Goal: Task Accomplishment & Management: Complete application form

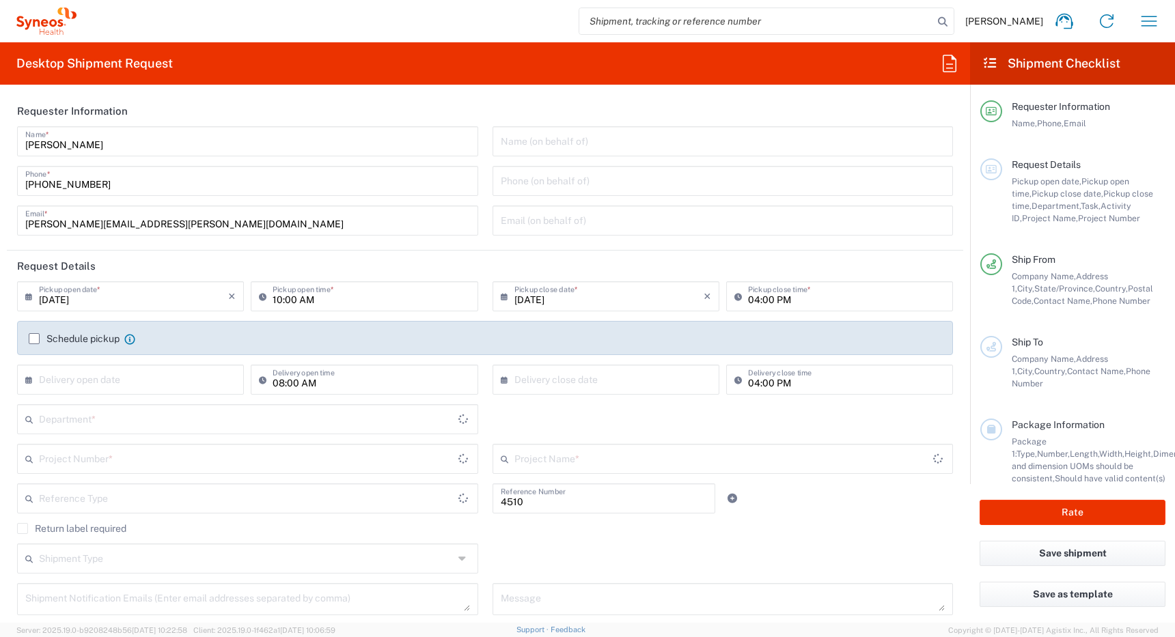
type input "Department"
type input "[GEOGRAPHIC_DATA]"
type input "Syneos Health Canada LP- [GEOGRAPHIC_DATA]"
click at [35, 342] on label "Schedule pickup" at bounding box center [74, 338] width 91 height 11
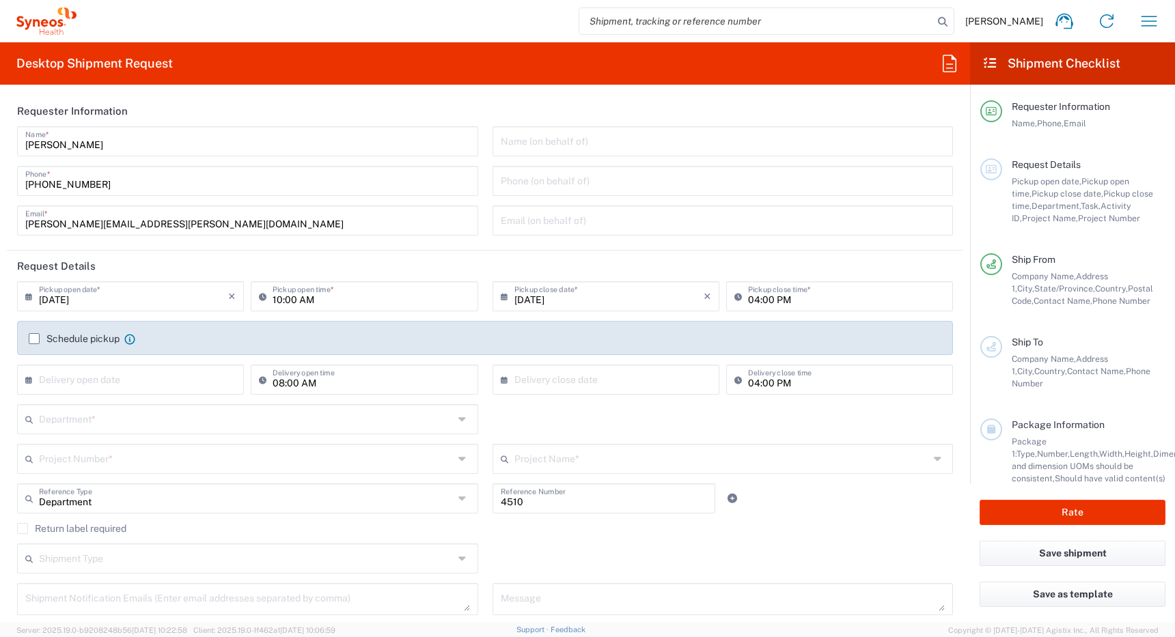
click at [34, 339] on input "Schedule pickup" at bounding box center [34, 339] width 0 height 0
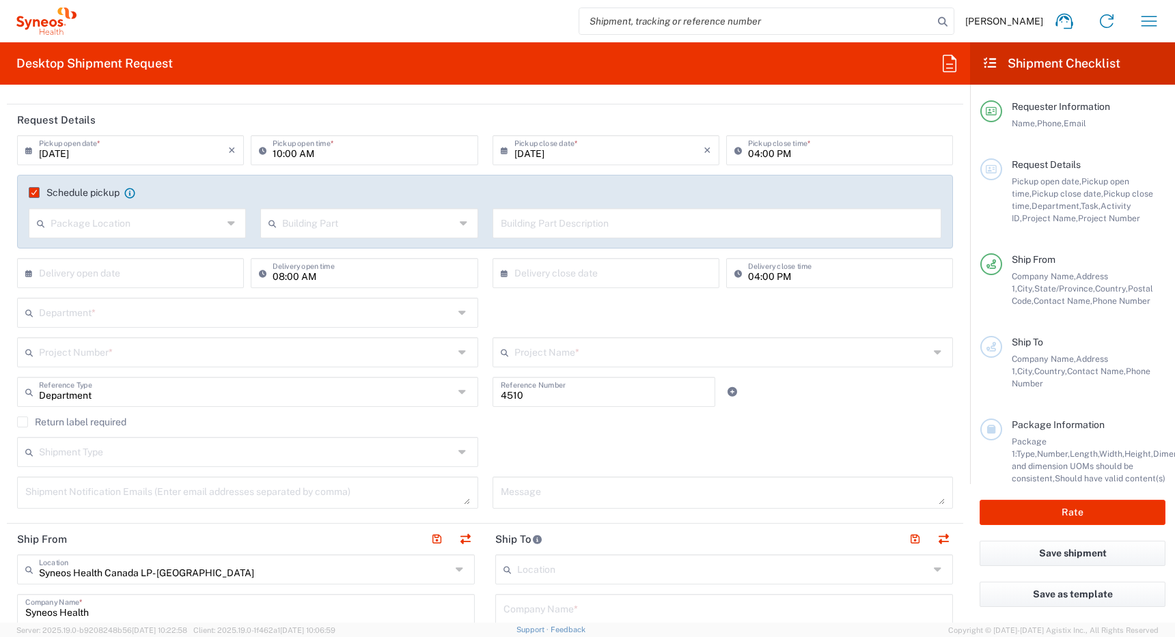
scroll to position [148, 0]
click at [133, 145] on input "[DATE]" at bounding box center [133, 147] width 189 height 24
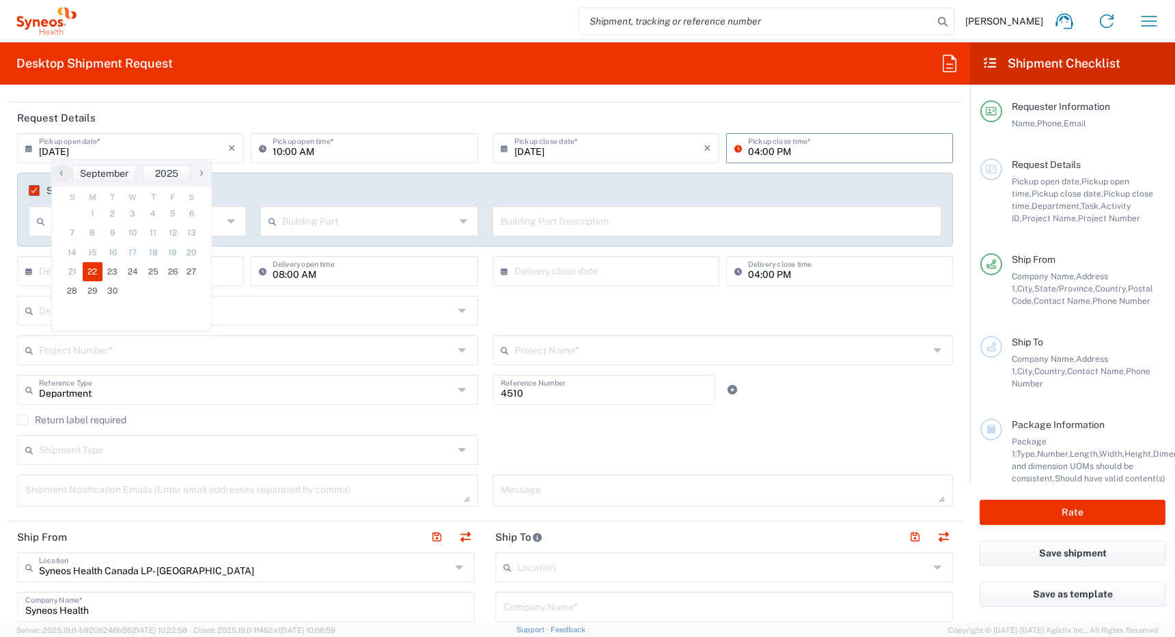
click at [276, 152] on input "10:00 AM" at bounding box center [371, 147] width 197 height 24
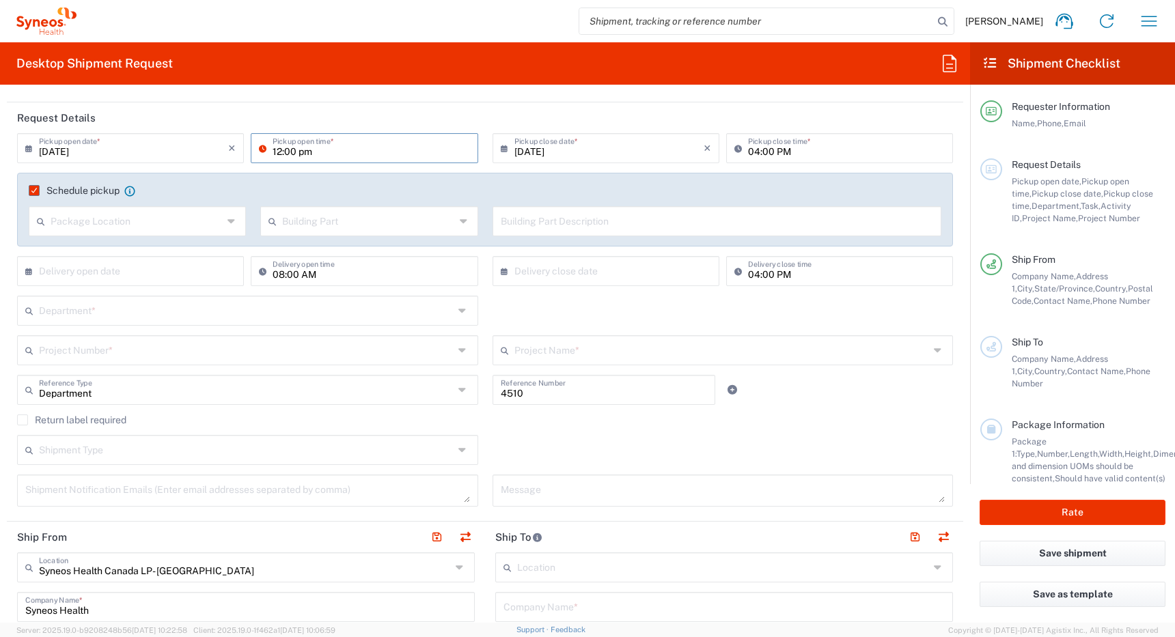
type input "12:00 PM"
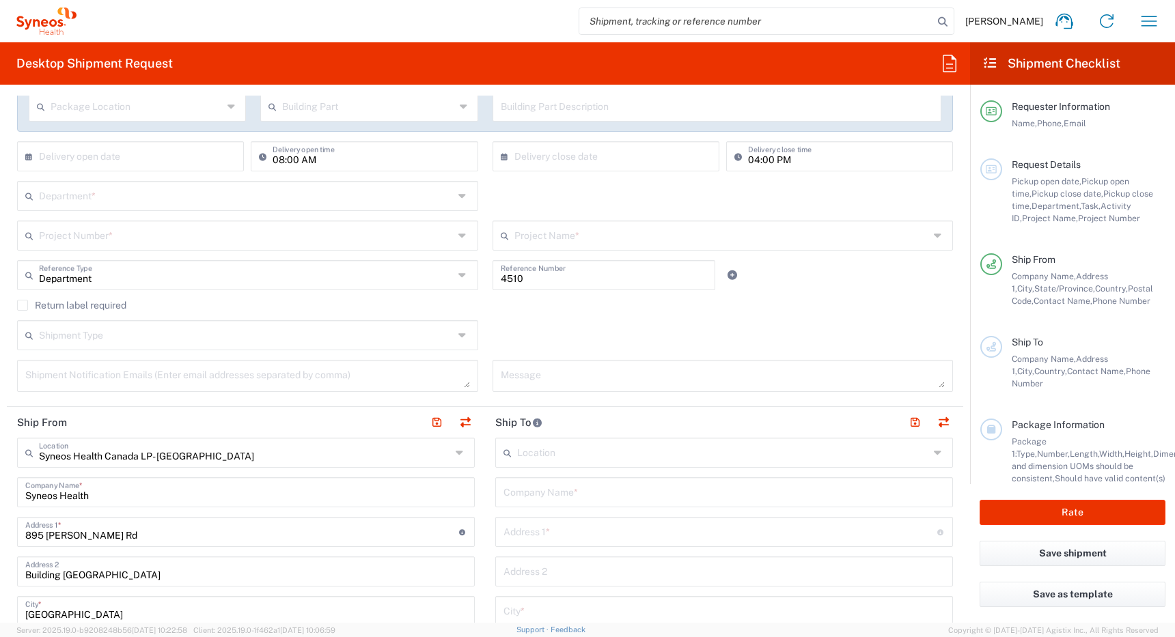
scroll to position [256, 0]
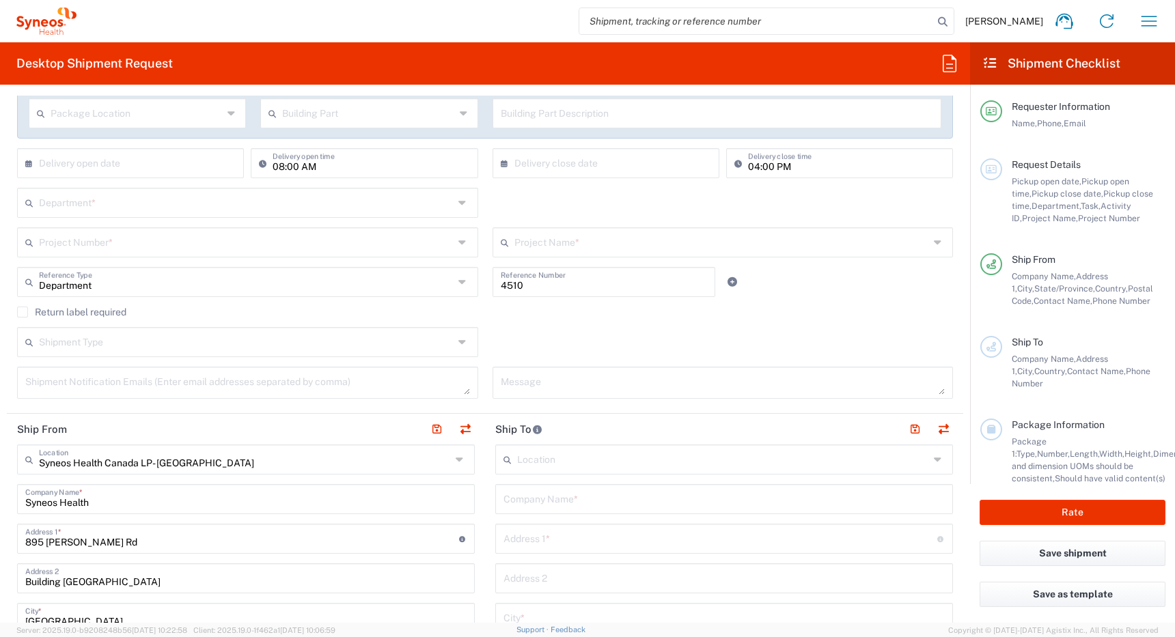
click at [202, 206] on input "text" at bounding box center [246, 202] width 415 height 24
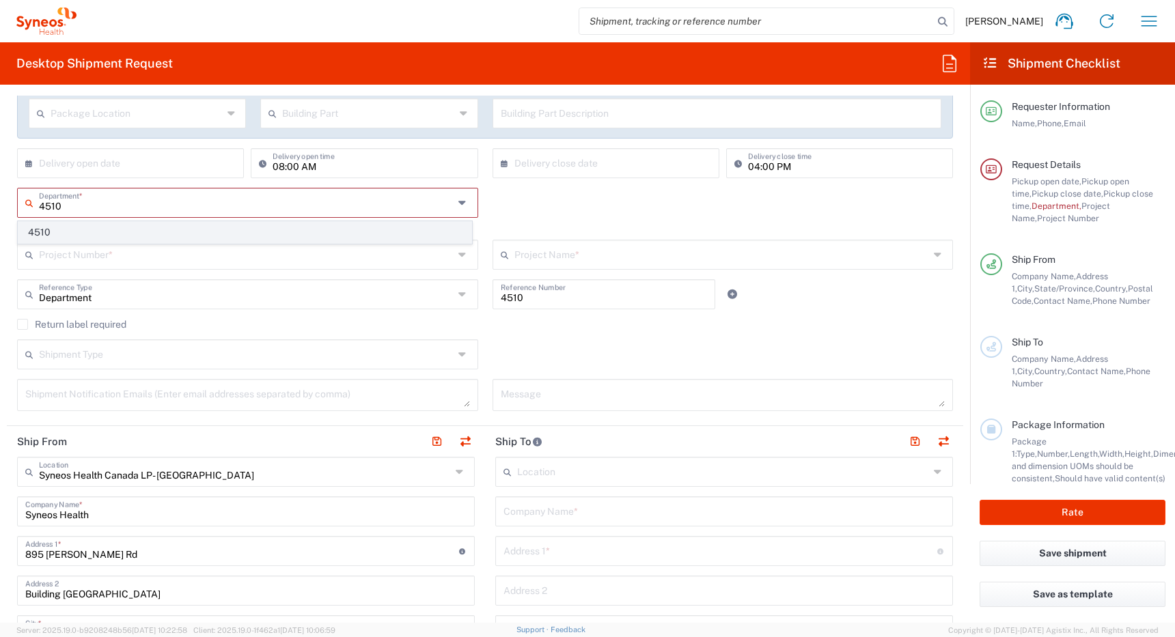
type input "4510"
click at [102, 232] on span "4510" at bounding box center [244, 232] width 453 height 21
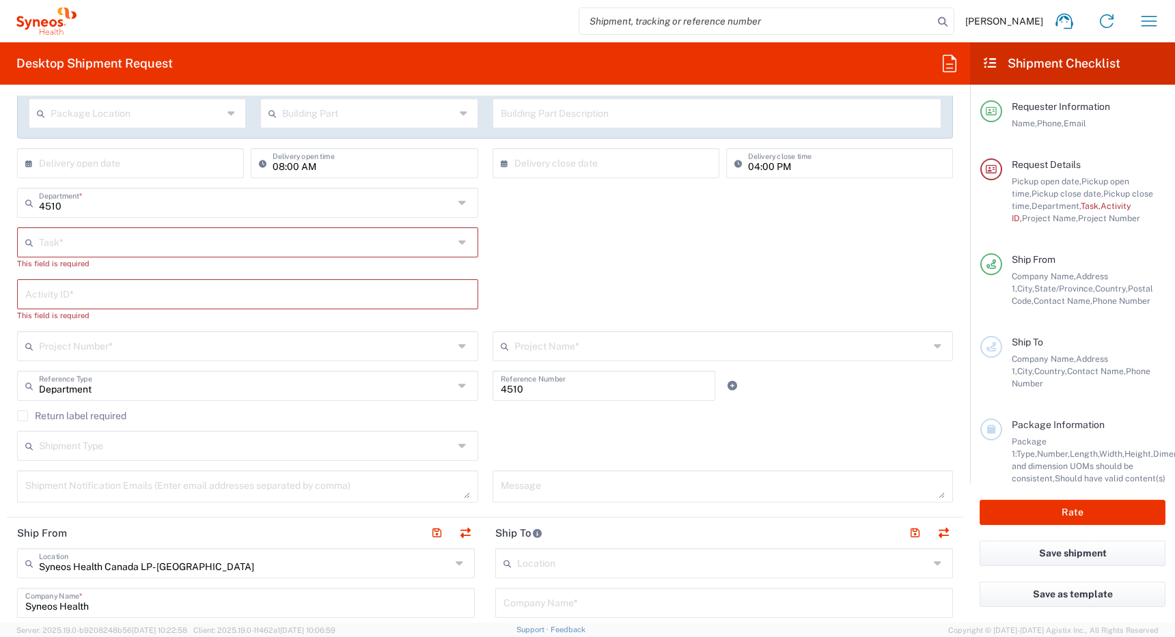
click at [131, 241] on input "text" at bounding box center [246, 242] width 415 height 24
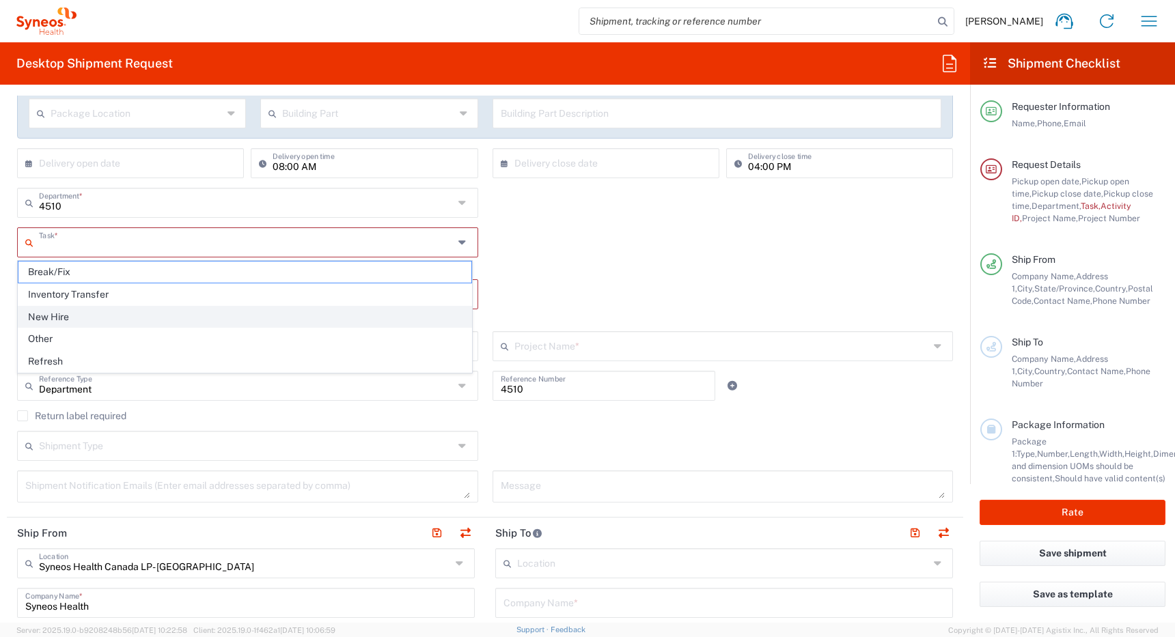
click at [103, 322] on span "New Hire" at bounding box center [244, 317] width 453 height 21
type input "New Hire"
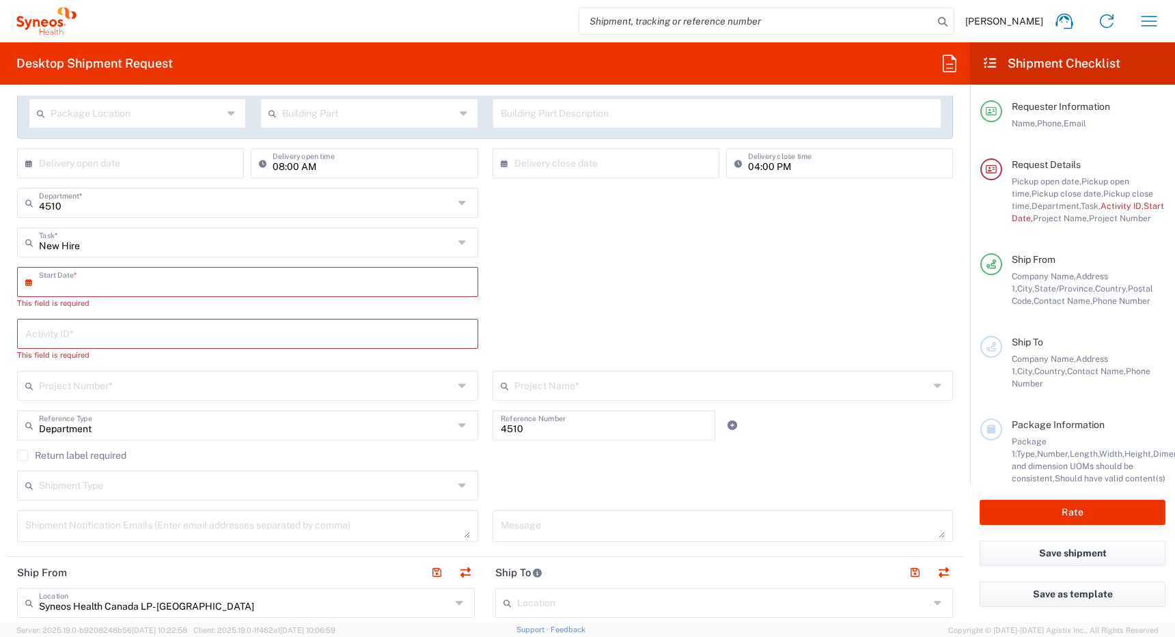
click at [135, 283] on input "text" at bounding box center [250, 281] width 423 height 24
click at [206, 401] on span "22" at bounding box center [209, 405] width 20 height 19
type input "[DATE]"
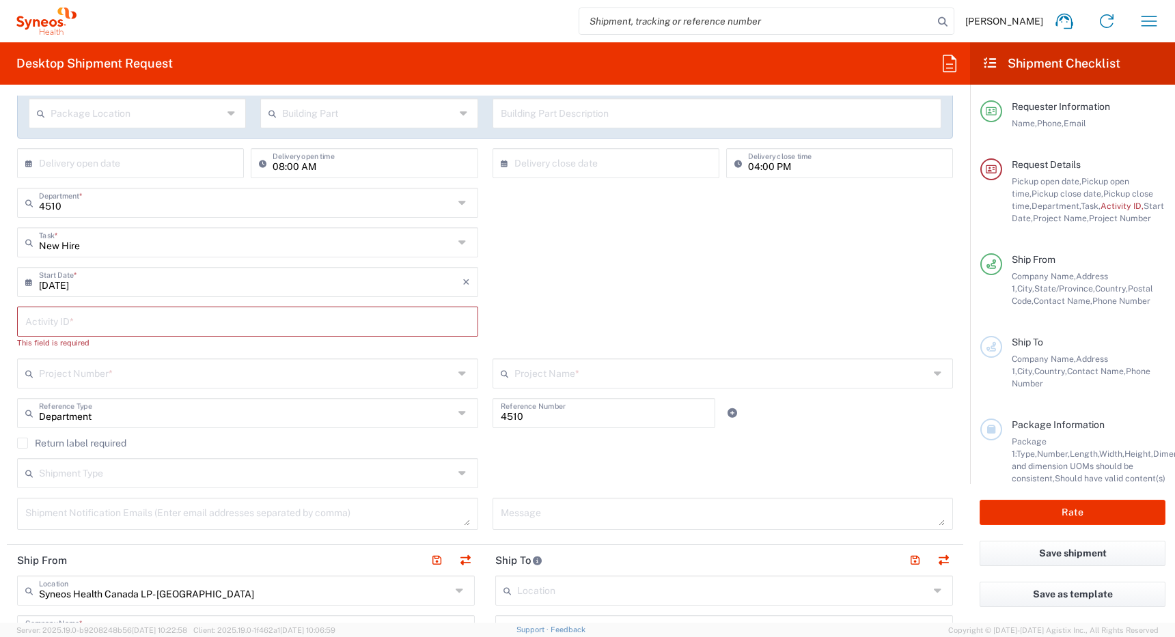
click at [149, 317] on input "text" at bounding box center [247, 321] width 445 height 24
paste input "SCTASK2717869"
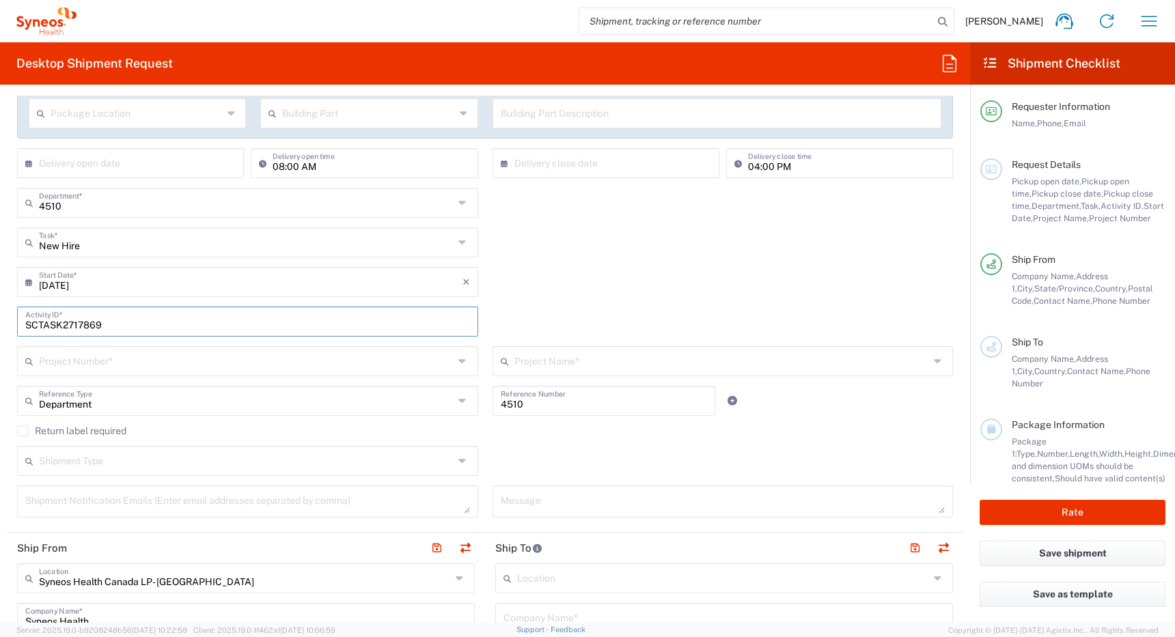
type input "SCTASK2717869"
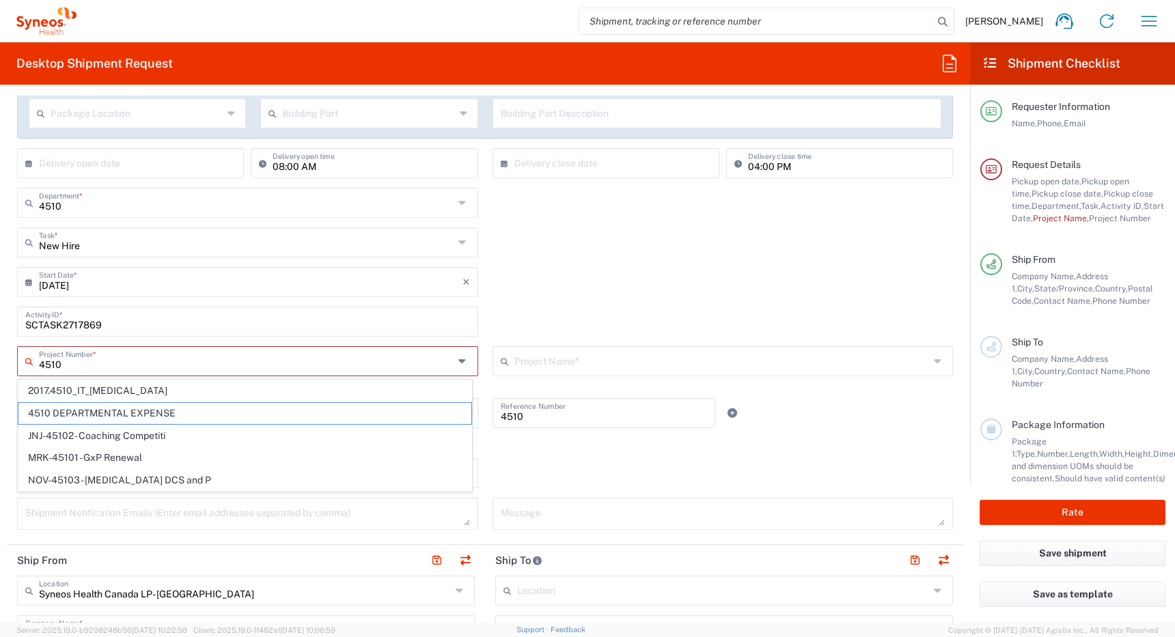
type input "4510 DEPARTMENTAL EXPENSE"
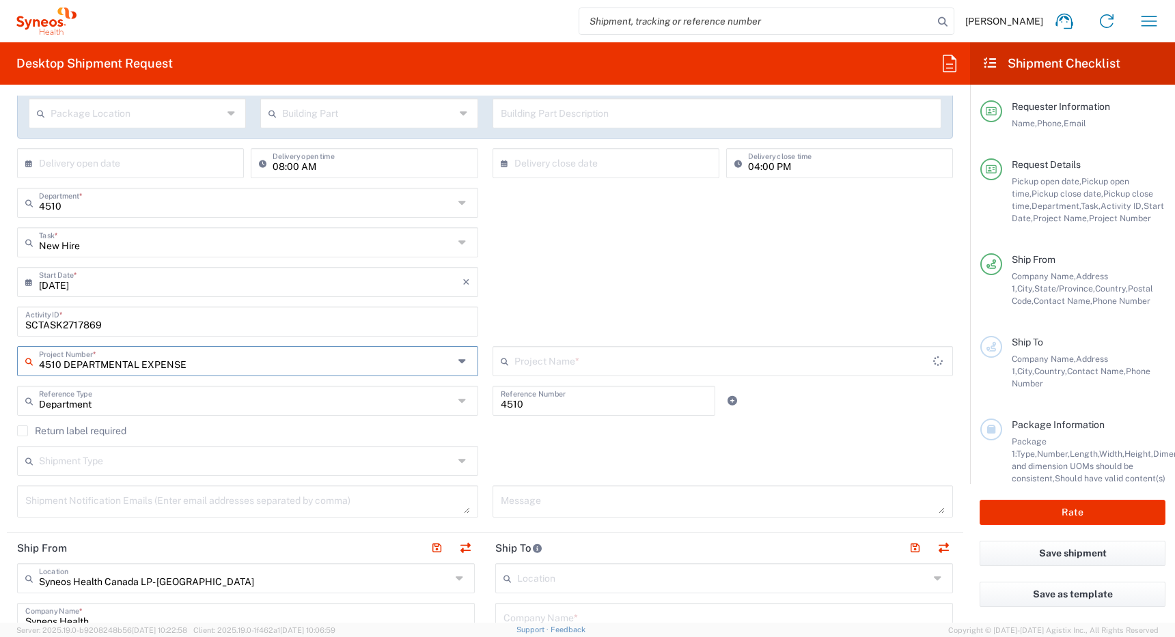
type input "4510 DEPARTMENTAL EXPENSE"
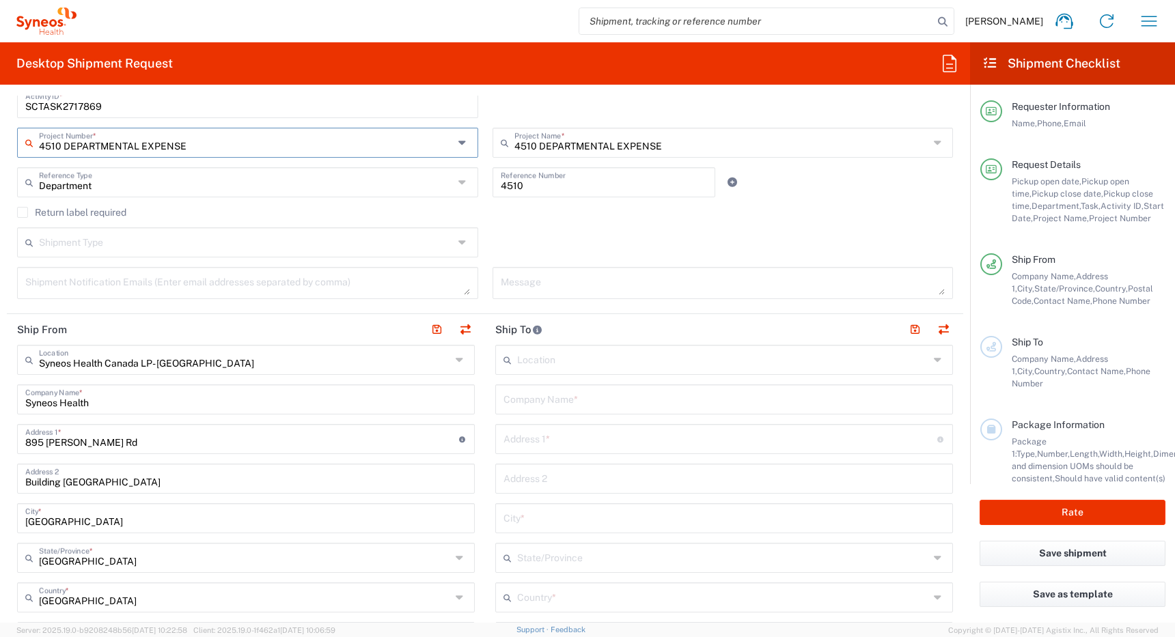
scroll to position [475, 0]
type input "4510 DEPARTMENTAL EXPENSE"
click at [423, 237] on input "text" at bounding box center [246, 241] width 415 height 24
click at [533, 228] on div "Shipment Type Batch Regular" at bounding box center [485, 247] width 950 height 40
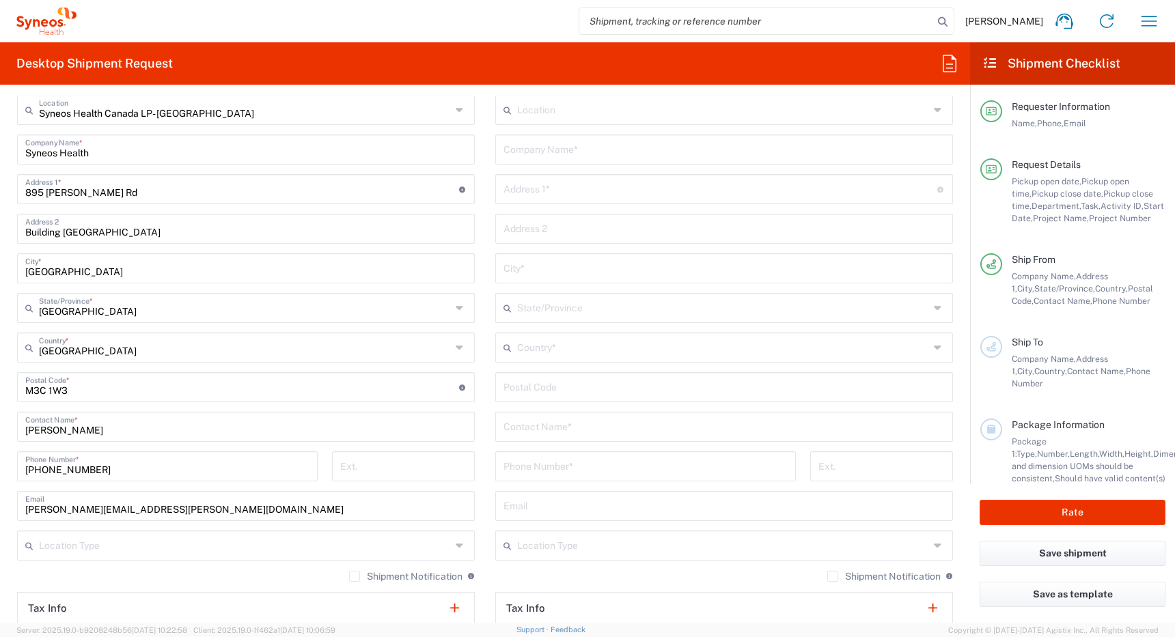
scroll to position [732, 0]
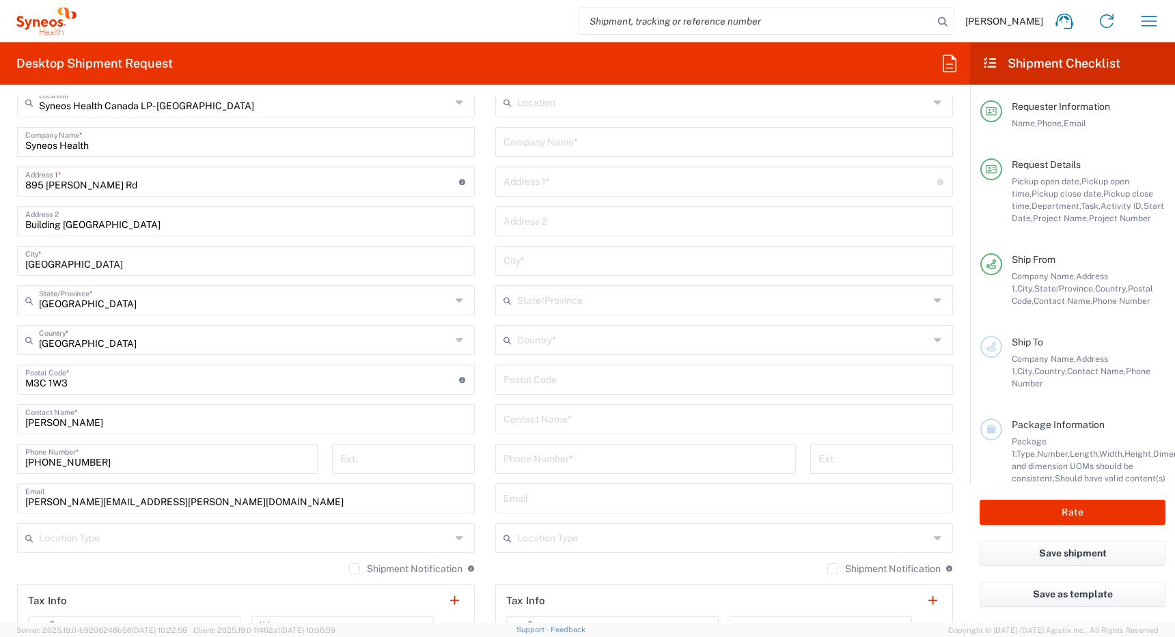
click at [542, 339] on input "text" at bounding box center [723, 339] width 412 height 24
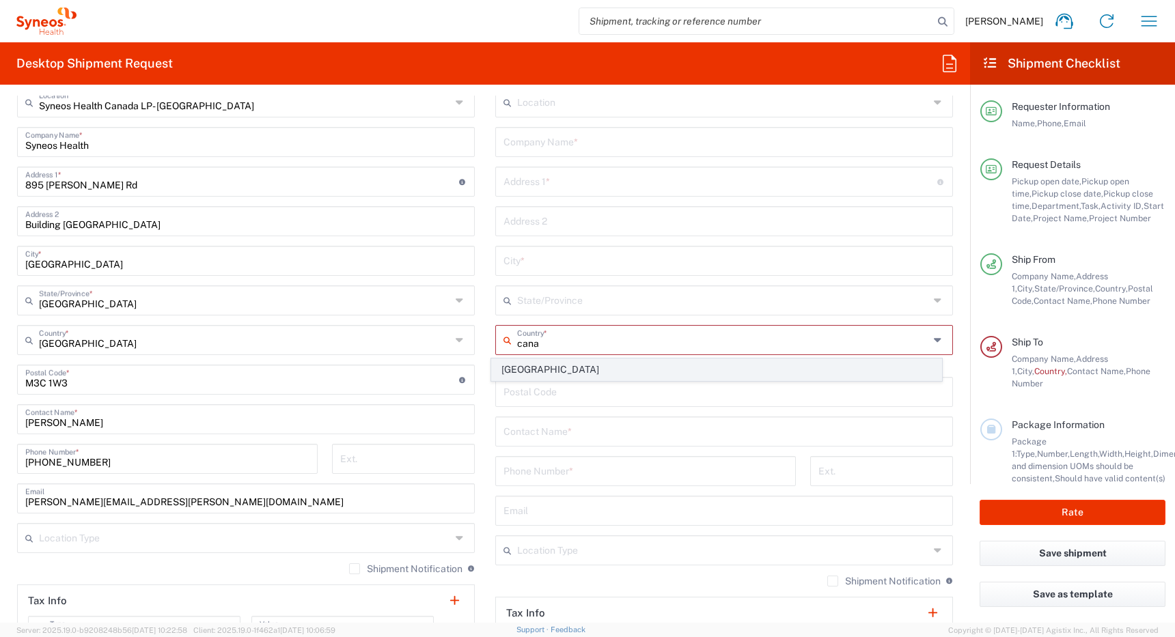
click at [524, 372] on span "[GEOGRAPHIC_DATA]" at bounding box center [717, 369] width 450 height 21
type input "[GEOGRAPHIC_DATA]"
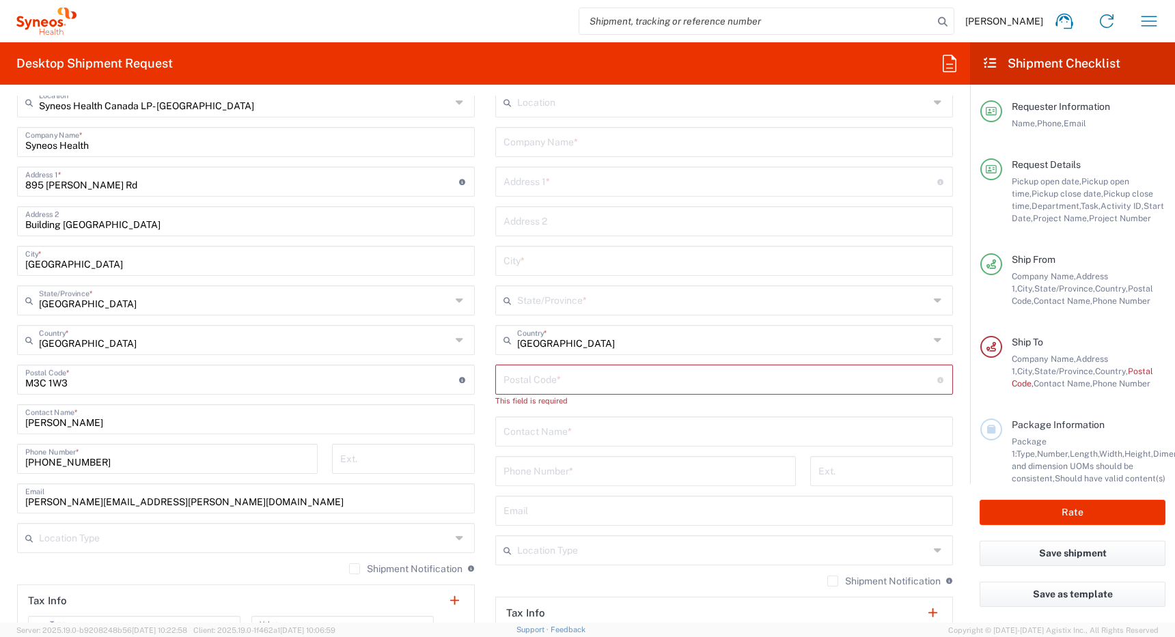
click at [522, 436] on input "text" at bounding box center [723, 431] width 441 height 24
paste input "[PERSON_NAME]"
type input "[PERSON_NAME]"
click at [540, 145] on input "text" at bounding box center [723, 141] width 441 height 24
paste input "[PERSON_NAME]"
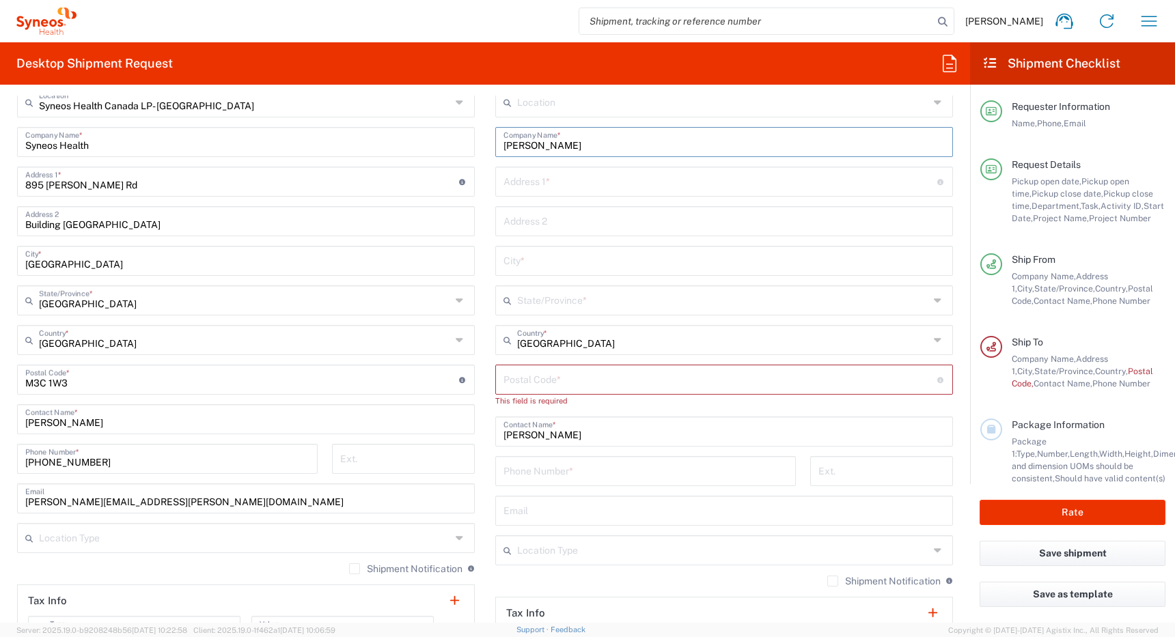
type input "[PERSON_NAME]"
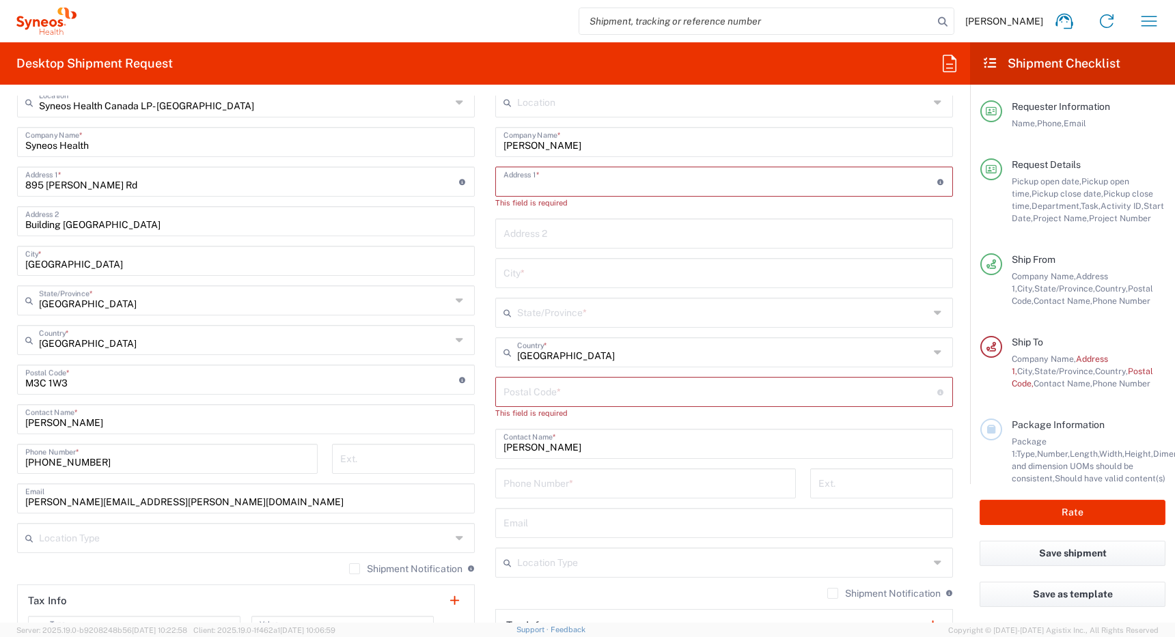
paste input "[STREET_ADDRESS]"
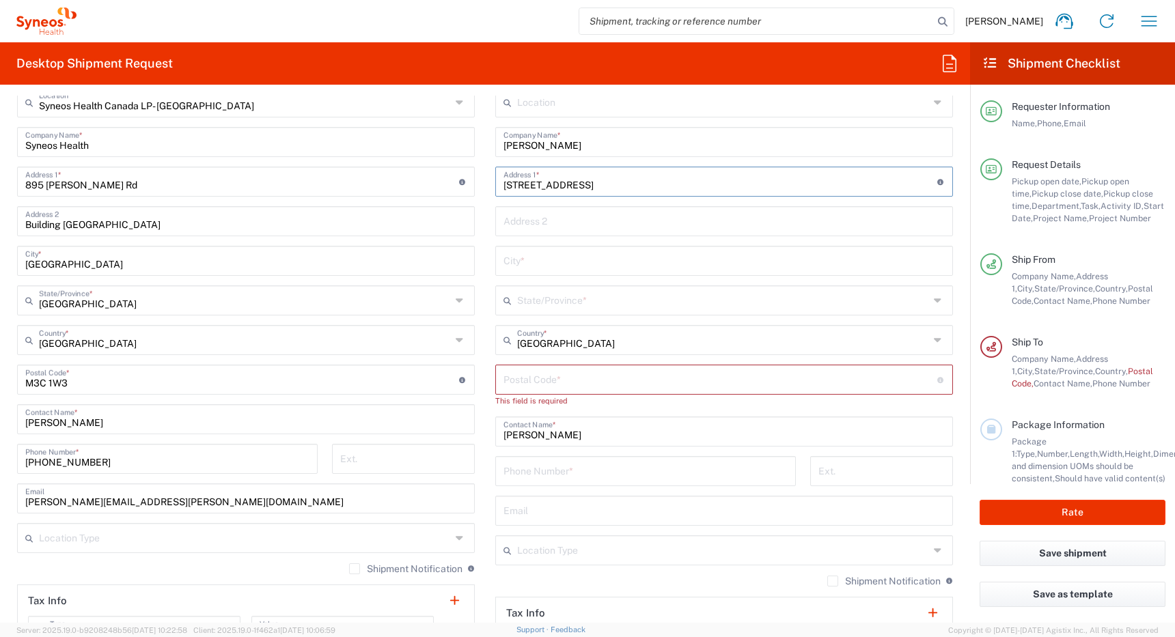
type input "[STREET_ADDRESS]"
paste input "Unit 1404"
type input "Unit 1404"
type input "[GEOGRAPHIC_DATA]"
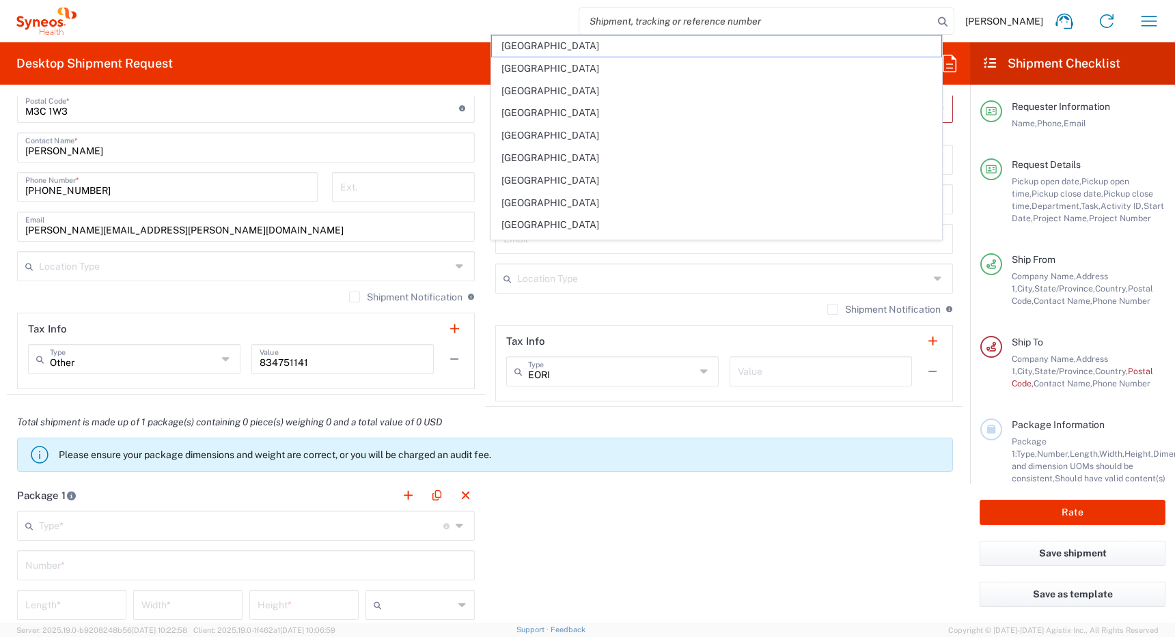
scroll to position [1087, 0]
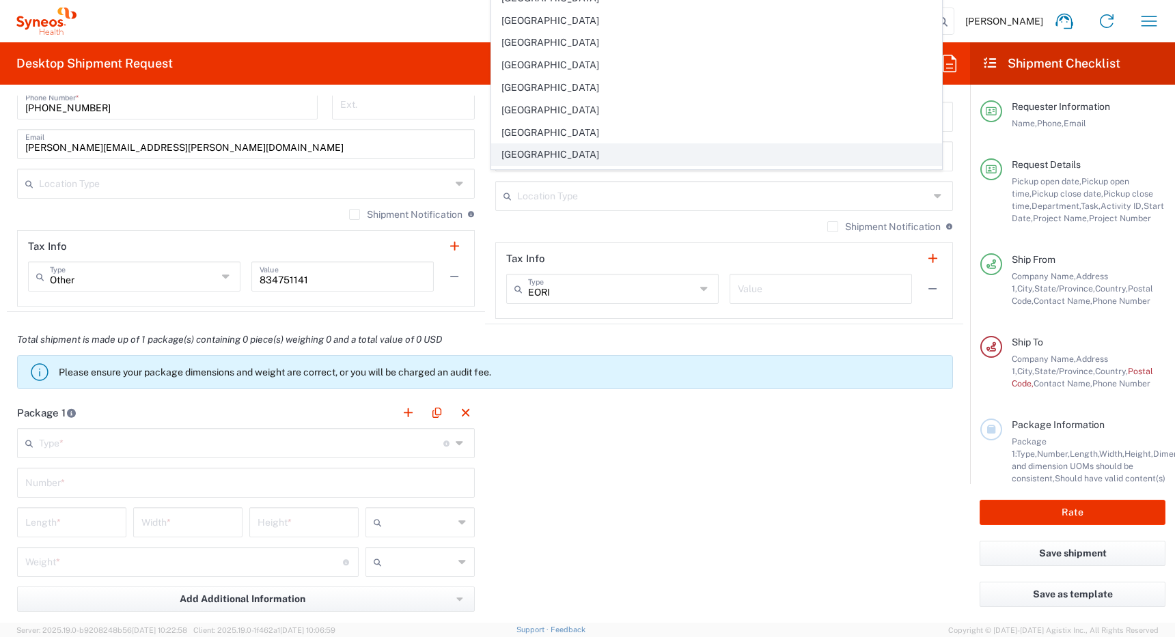
click at [547, 148] on span "[GEOGRAPHIC_DATA]" at bounding box center [717, 154] width 450 height 21
type input "[GEOGRAPHIC_DATA]"
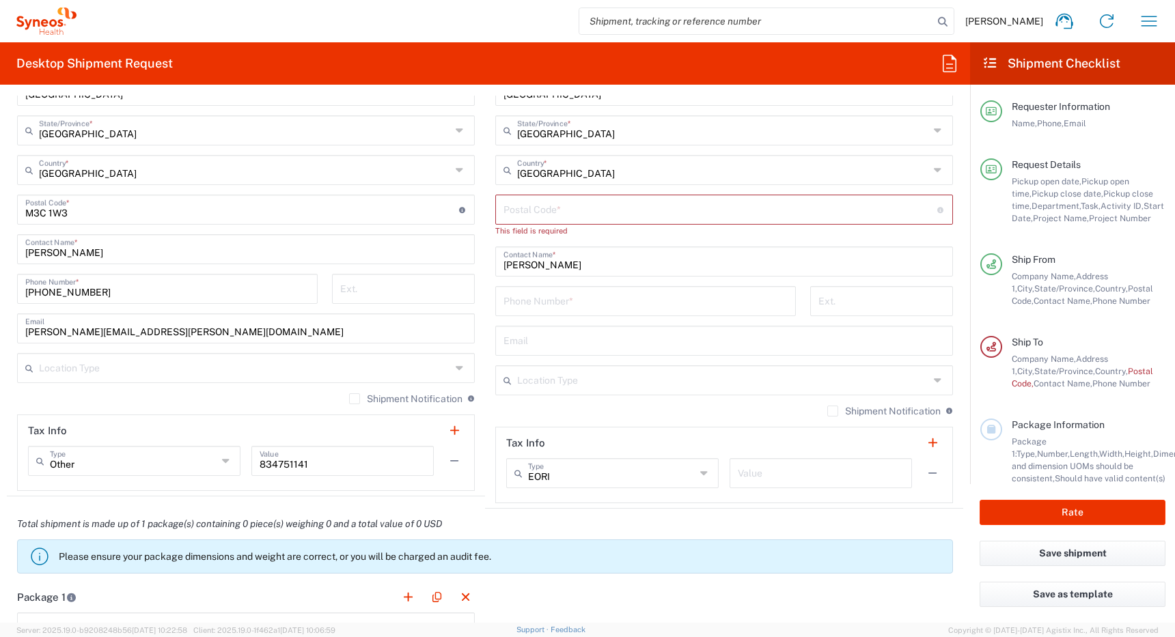
scroll to position [904, 0]
type input "[GEOGRAPHIC_DATA]"
paste input "M5E 1R4"
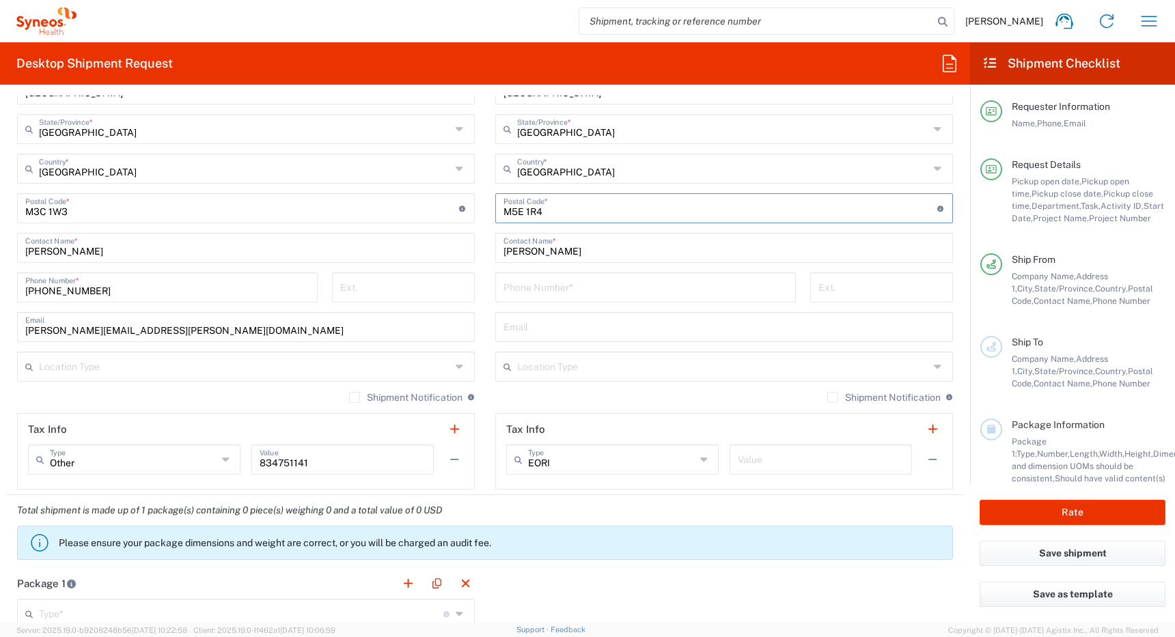
type input "M5E 1R4"
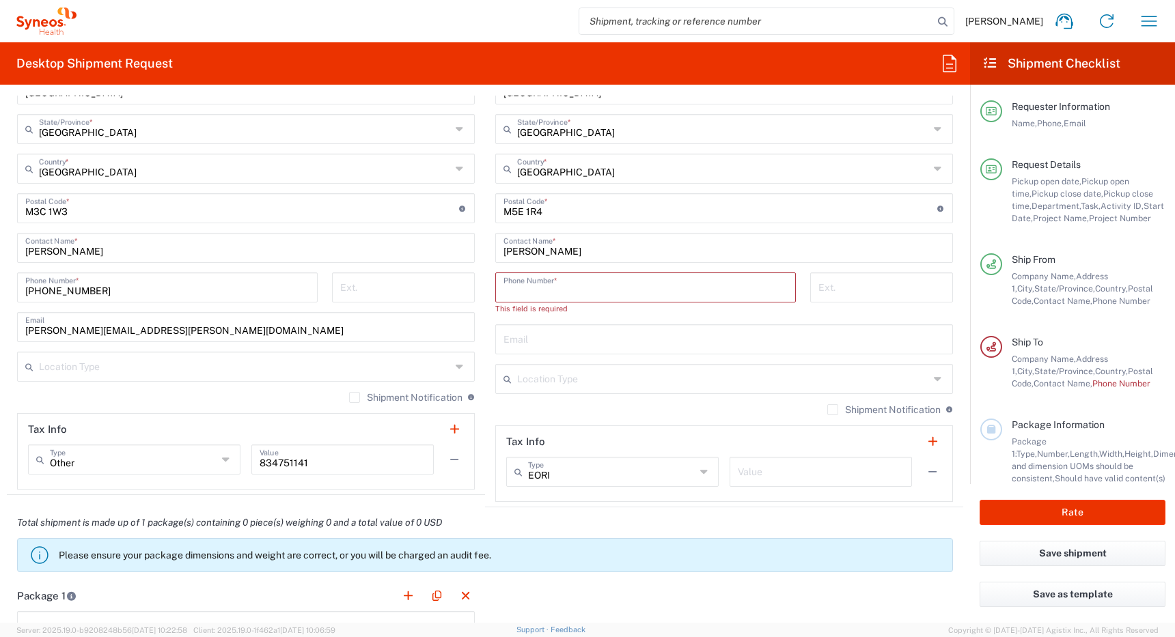
paste input "16478021897"
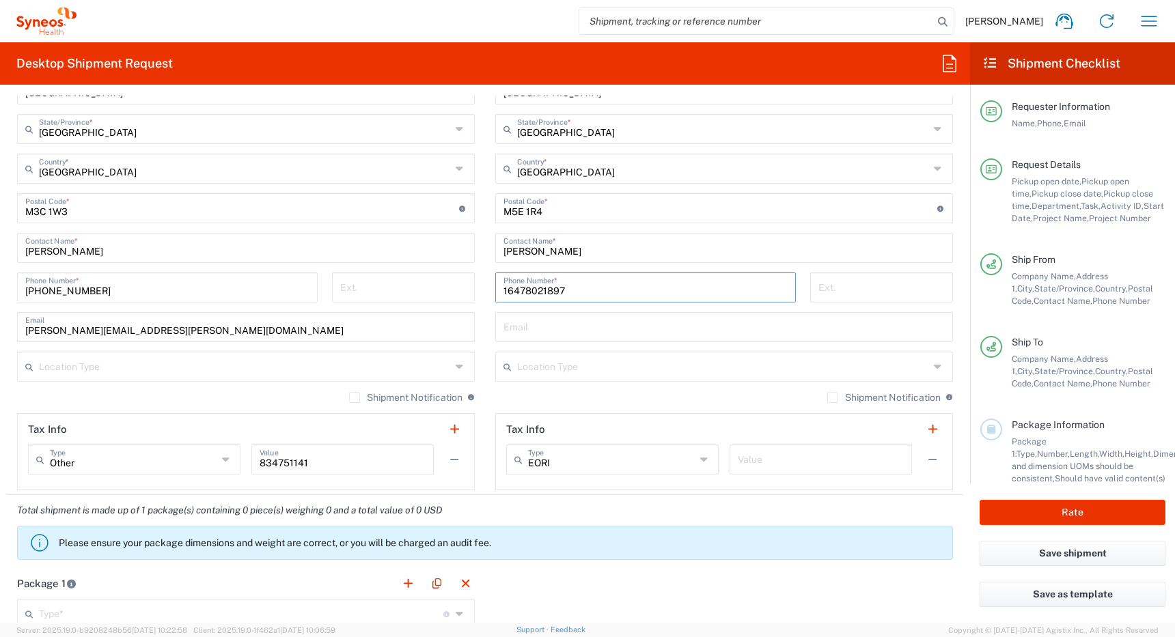
type input "16478021897"
paste input "[PERSON_NAME][EMAIL_ADDRESS][PERSON_NAME][DOMAIN_NAME]"
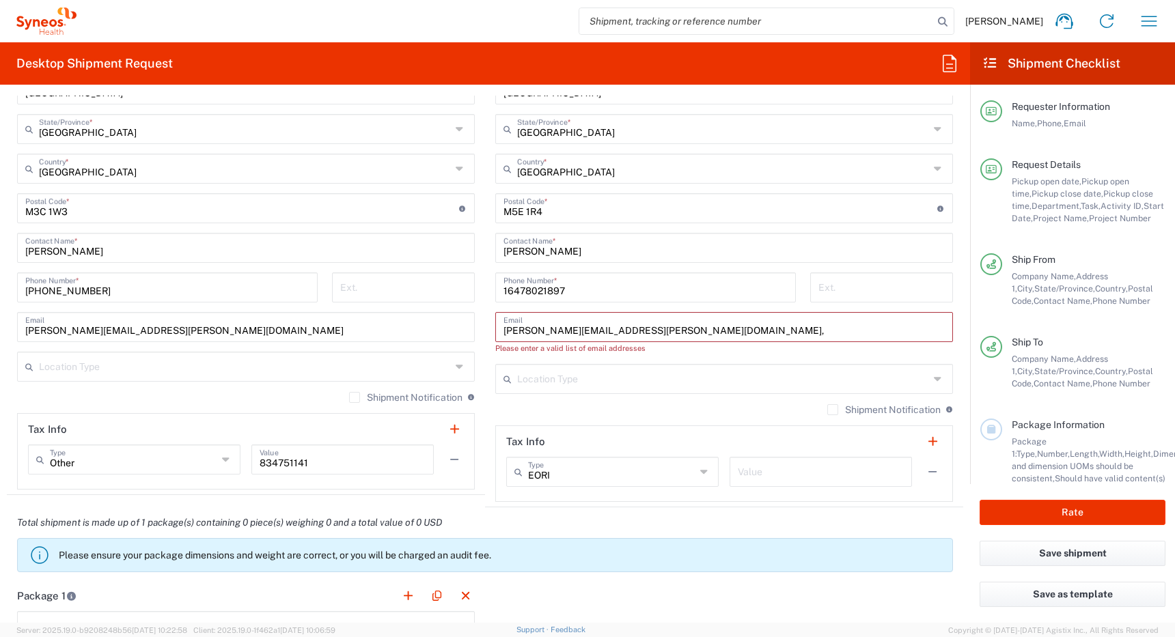
paste input "[EMAIL_ADDRESS][DOMAIN_NAME]"
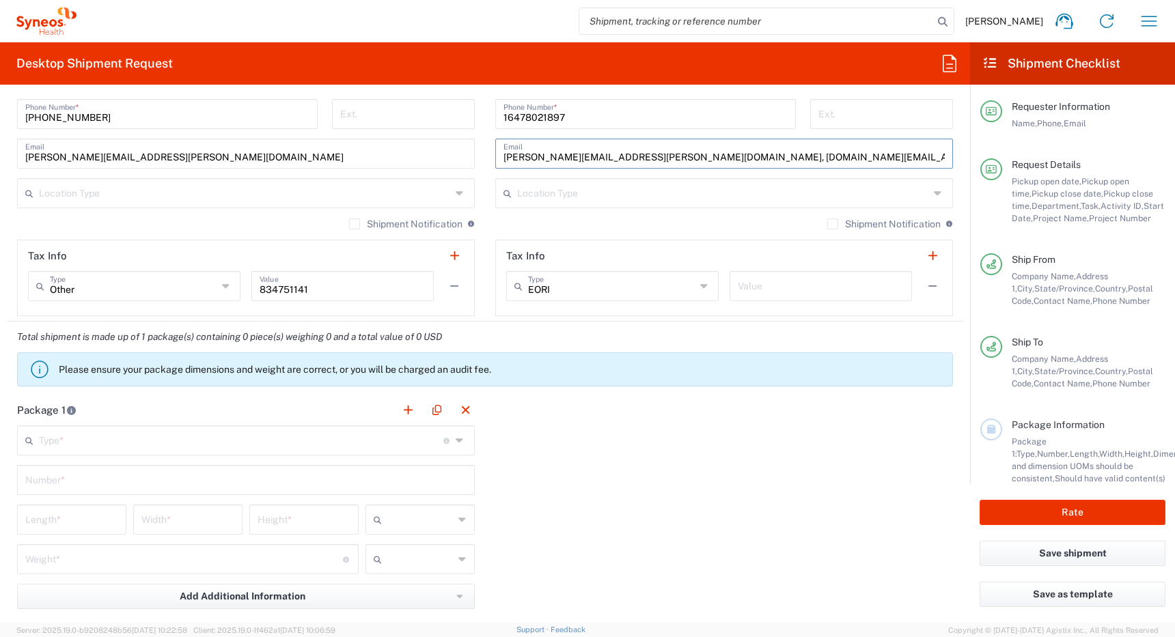
scroll to position [1078, 0]
type input "[PERSON_NAME][EMAIL_ADDRESS][PERSON_NAME][DOMAIN_NAME], [DOMAIN_NAME][EMAIL_ADD…"
click at [852, 223] on label "Shipment Notification" at bounding box center [883, 223] width 113 height 11
click at [833, 223] on input "Shipment Notification" at bounding box center [833, 223] width 0 height 0
click at [430, 195] on input "text" at bounding box center [245, 192] width 412 height 24
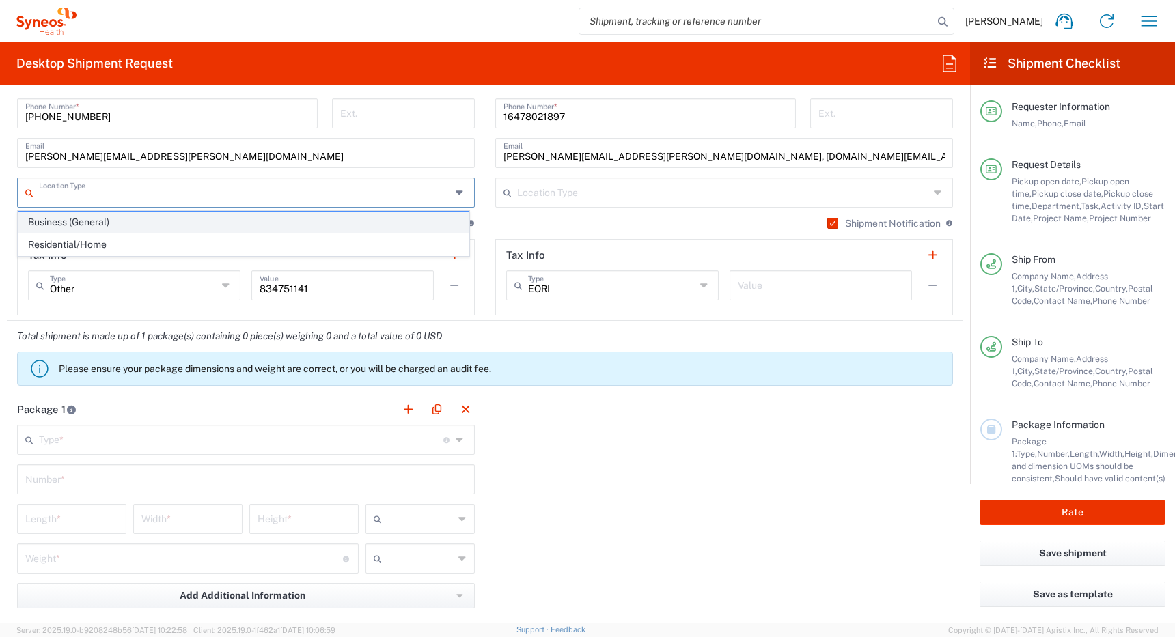
click at [423, 217] on span "Business (General)" at bounding box center [243, 222] width 450 height 21
type input "Business (General)"
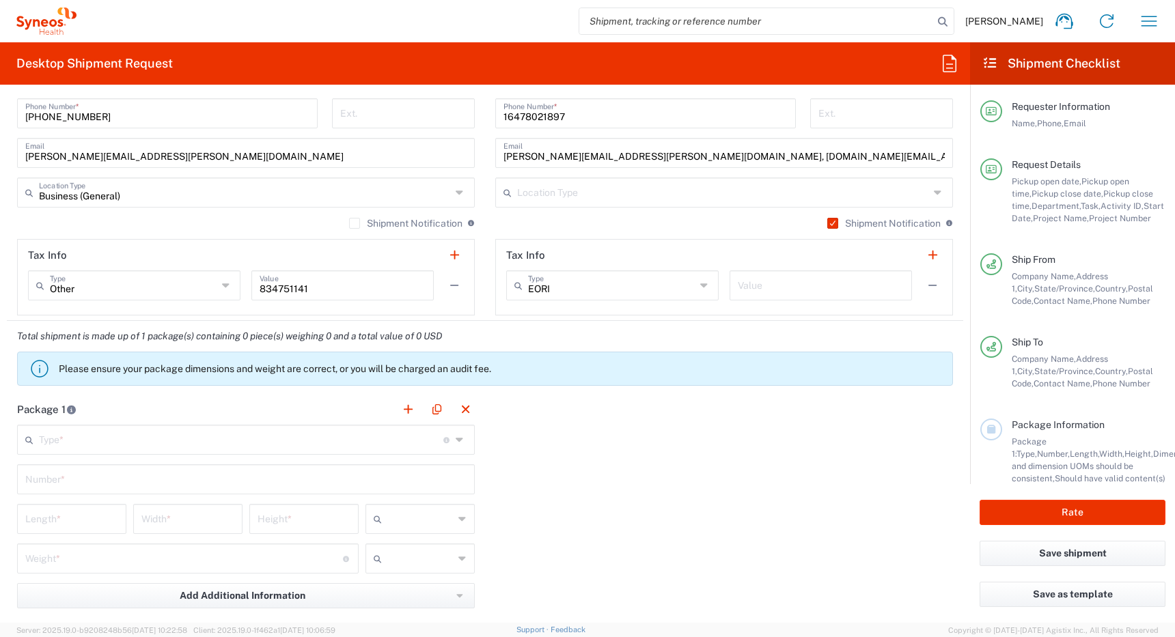
click at [549, 193] on input "text" at bounding box center [723, 192] width 412 height 24
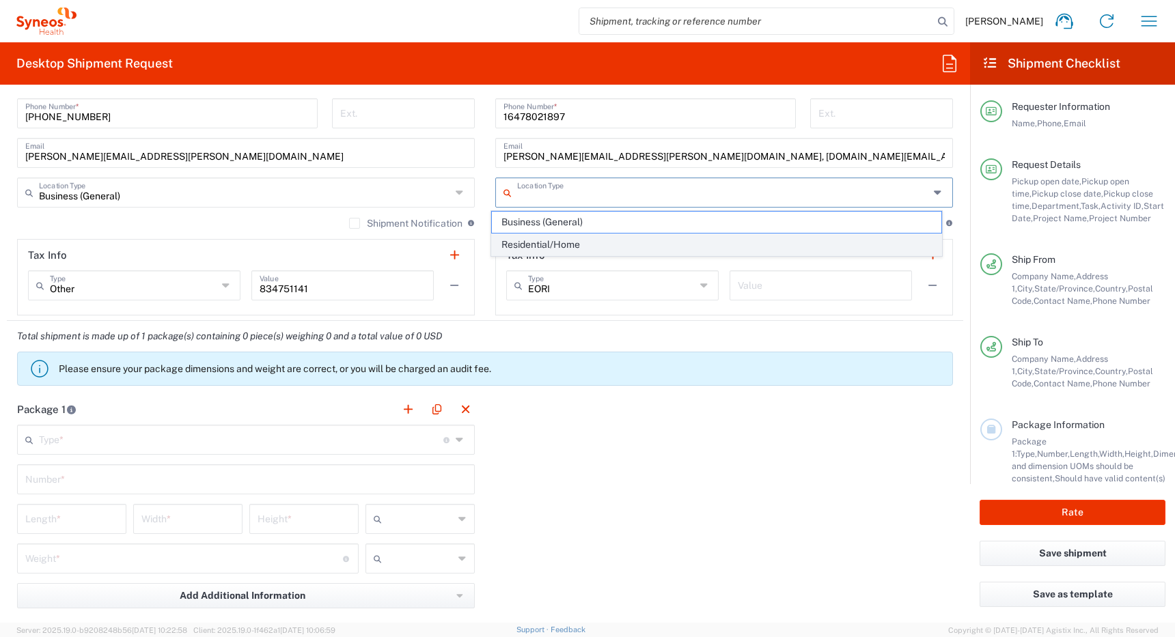
click at [553, 246] on span "Residential/Home" at bounding box center [717, 244] width 450 height 21
type input "Residential/Home"
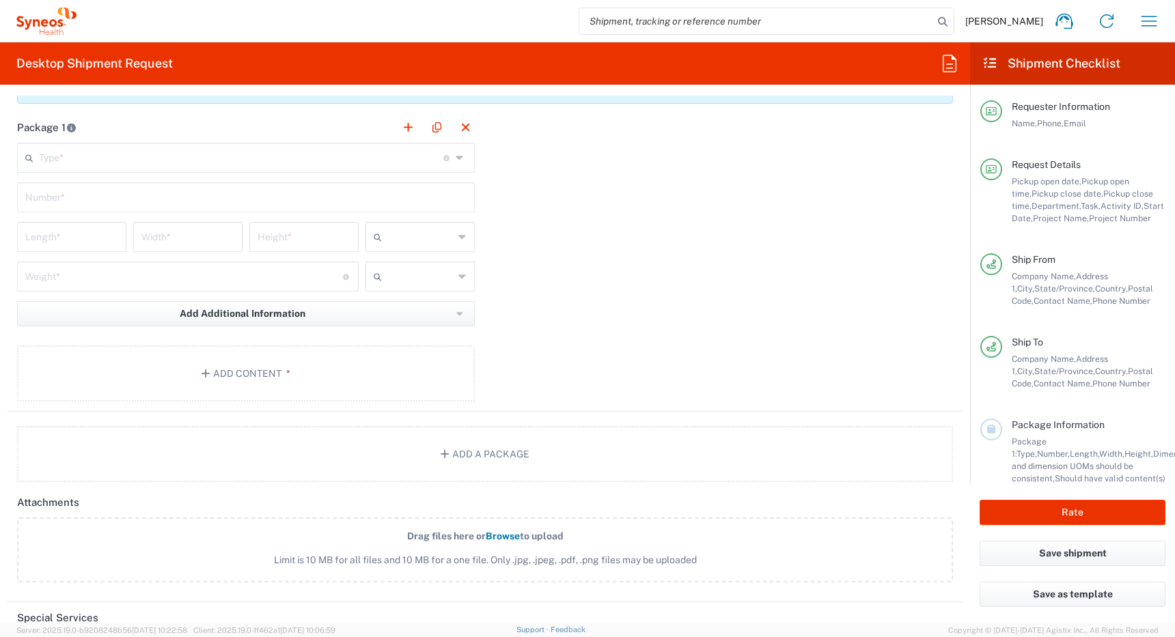
scroll to position [1363, 0]
click at [233, 370] on button "Add Content *" at bounding box center [246, 371] width 458 height 56
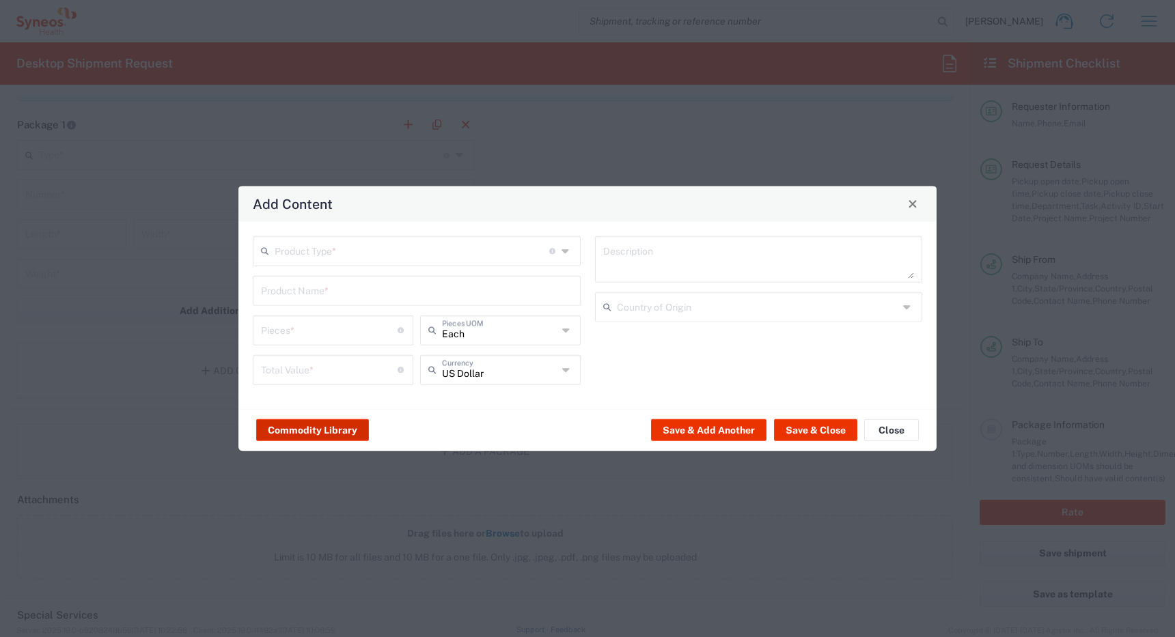
click at [290, 434] on button "Commodity Library" at bounding box center [312, 430] width 113 height 22
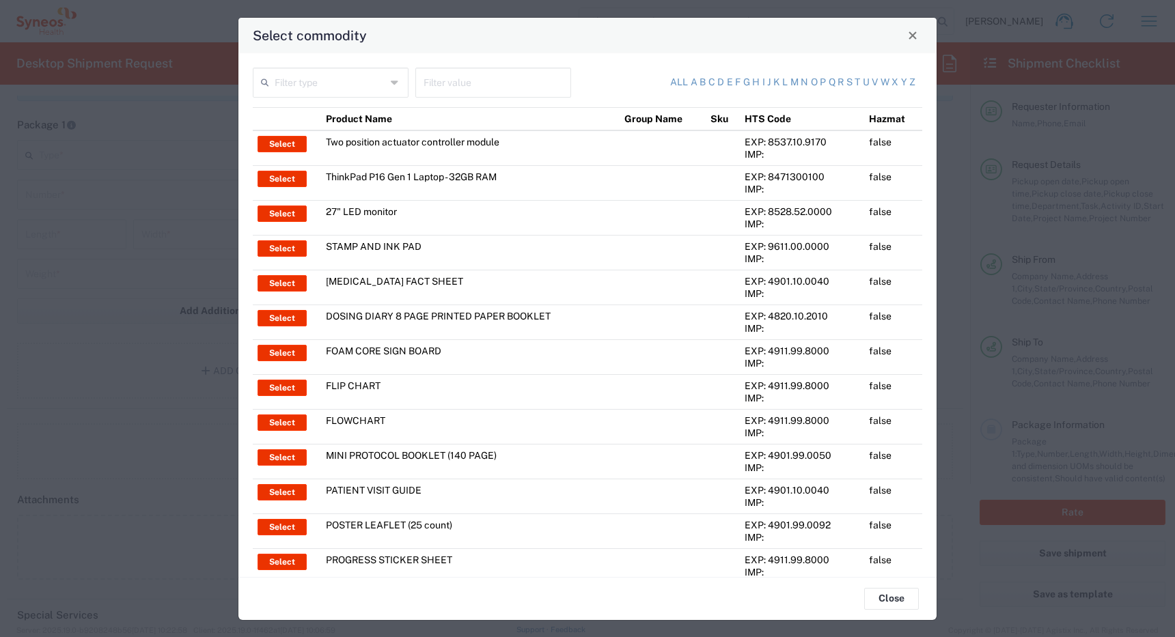
click at [327, 79] on input "text" at bounding box center [330, 82] width 111 height 24
click at [327, 114] on span "Product Name" at bounding box center [329, 112] width 150 height 21
type input "Product Name"
click at [448, 87] on input "text" at bounding box center [492, 82] width 139 height 24
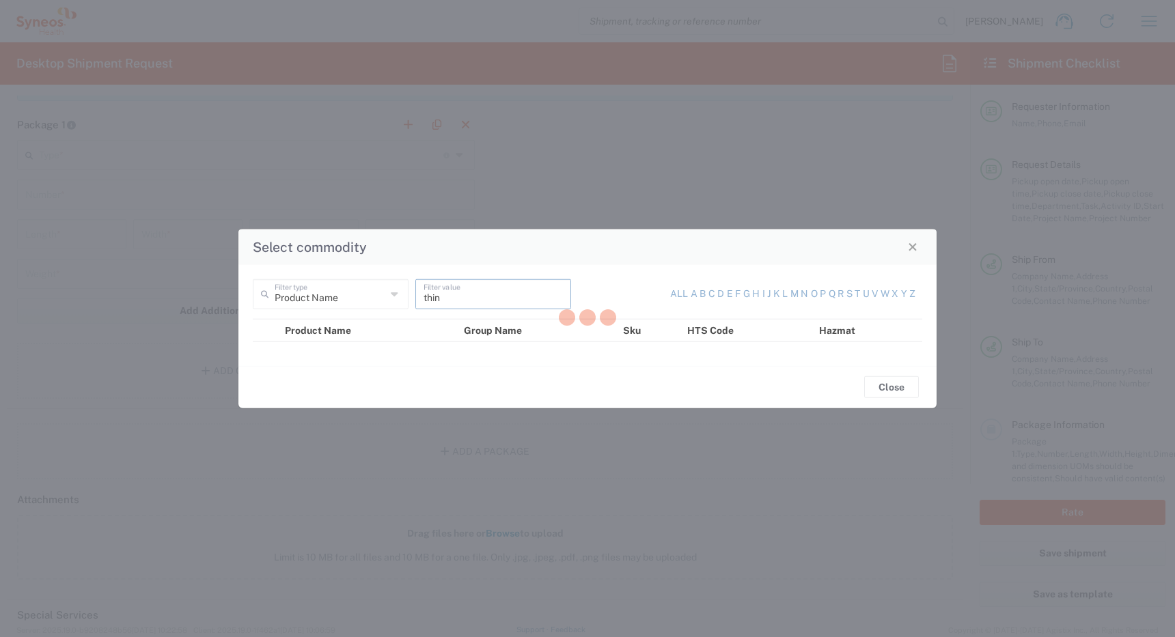
type input "think"
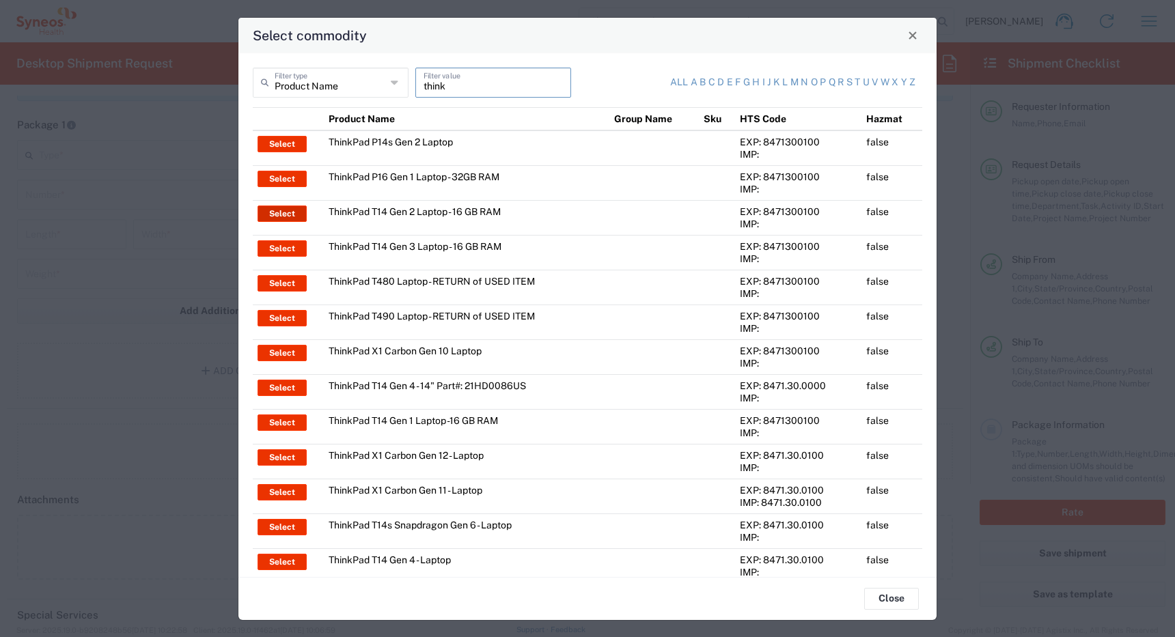
click at [277, 213] on button "Select" at bounding box center [282, 214] width 49 height 16
type input "ThinkPad T14 Gen 2 Laptop - 16 GB RAM"
type input "1"
type textarea "Intel Core i7-1156G7 vProÂ® Processor - 14"- 16 GB RAM - 512 GB SSD"
type input "[GEOGRAPHIC_DATA]"
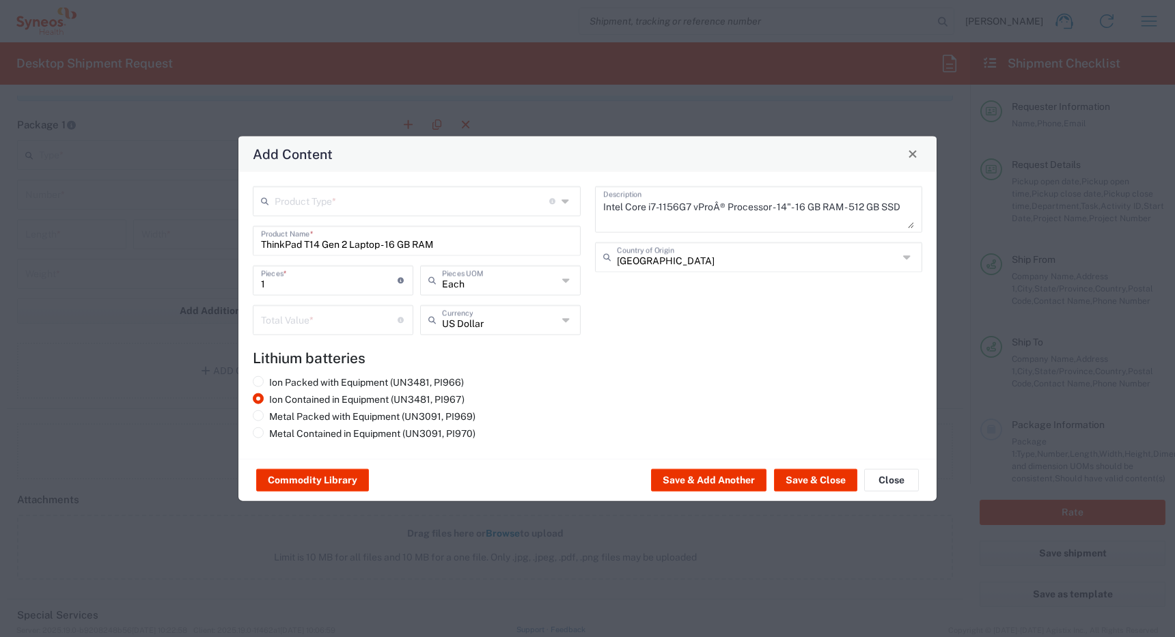
click at [316, 203] on input "text" at bounding box center [412, 200] width 275 height 24
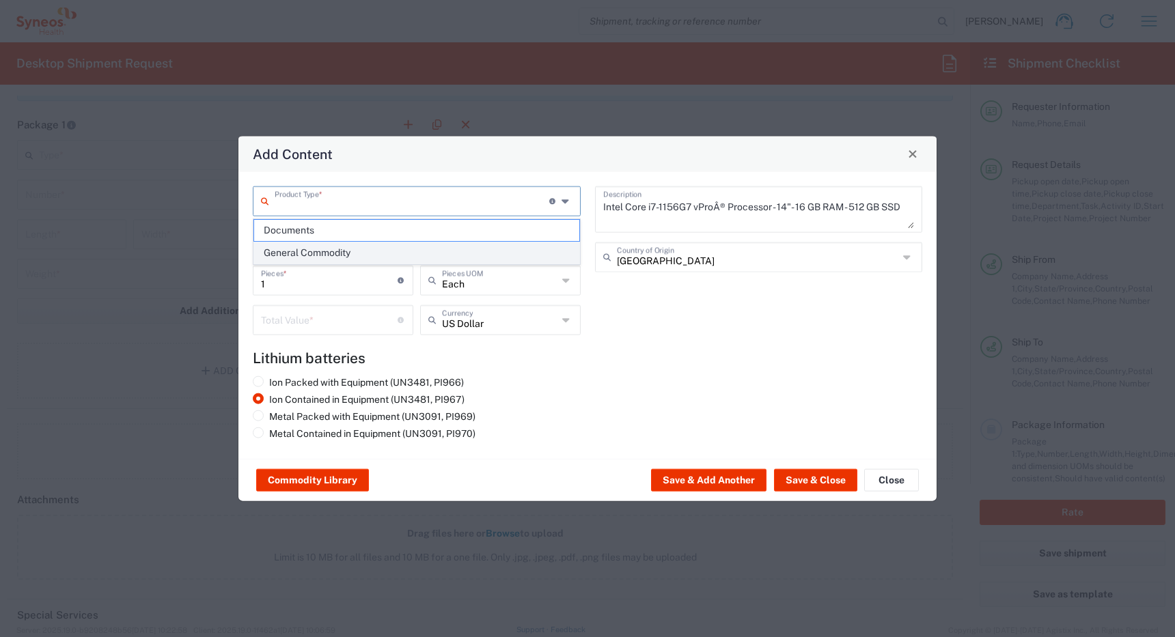
click at [315, 255] on span "General Commodity" at bounding box center [416, 252] width 325 height 21
type input "General Commodity"
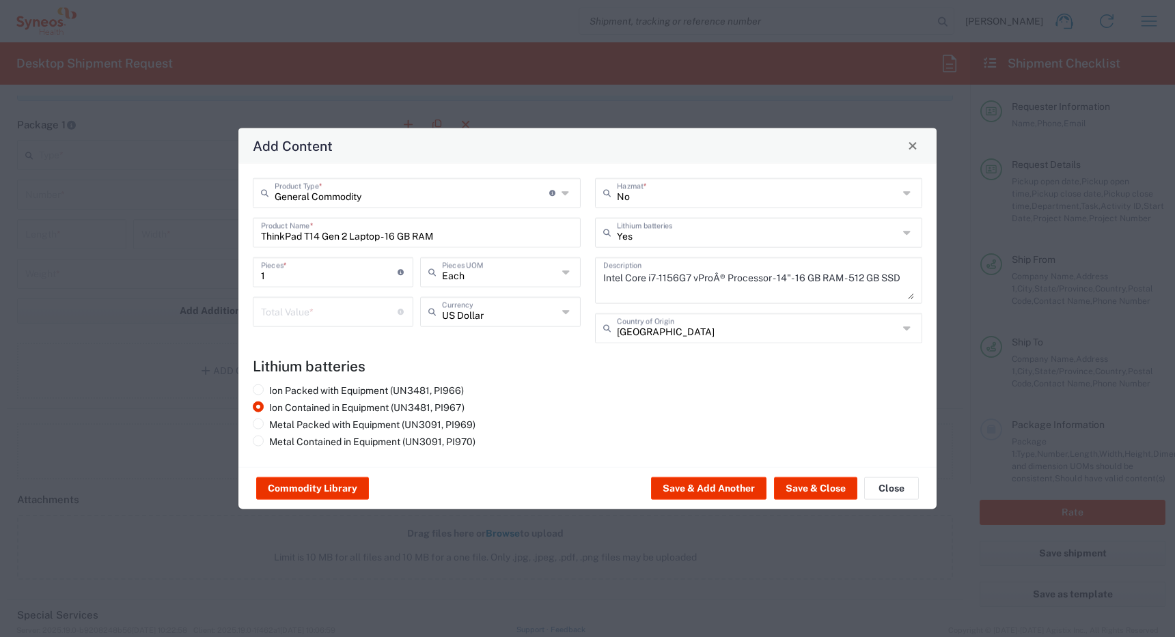
click at [310, 308] on input "number" at bounding box center [329, 310] width 137 height 24
type input "1700"
click at [793, 483] on button "Save & Close" at bounding box center [815, 488] width 83 height 22
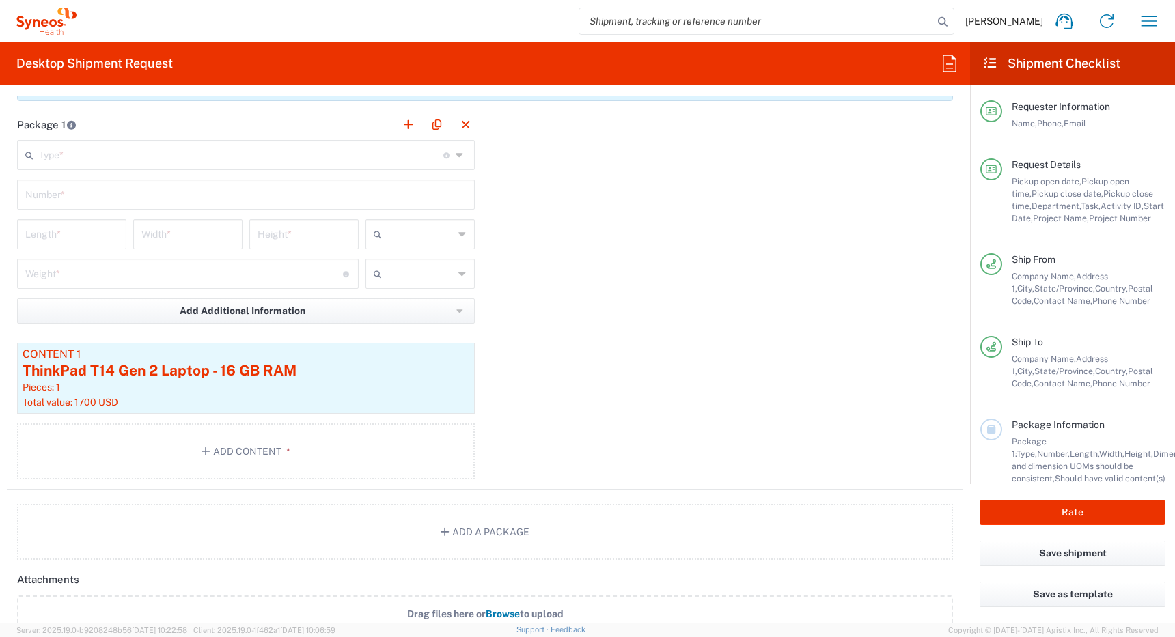
click at [230, 156] on input "text" at bounding box center [241, 154] width 404 height 24
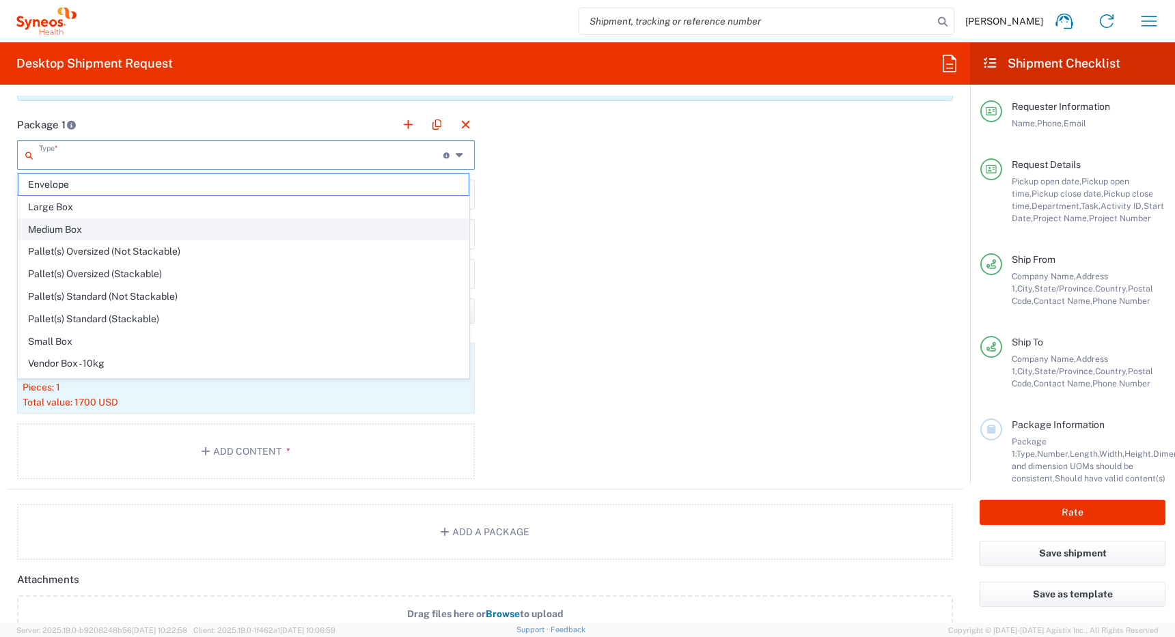
click at [208, 225] on span "Medium Box" at bounding box center [243, 229] width 450 height 21
type input "Medium Box"
type input "13"
type input "11.5"
type input "2.5"
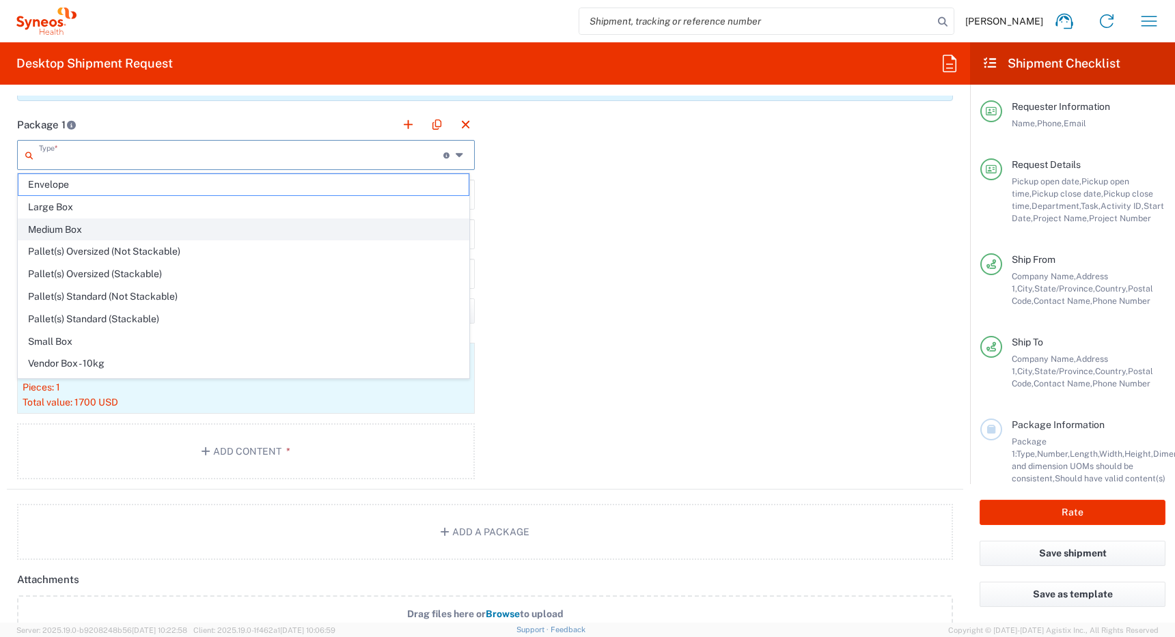
type input "in"
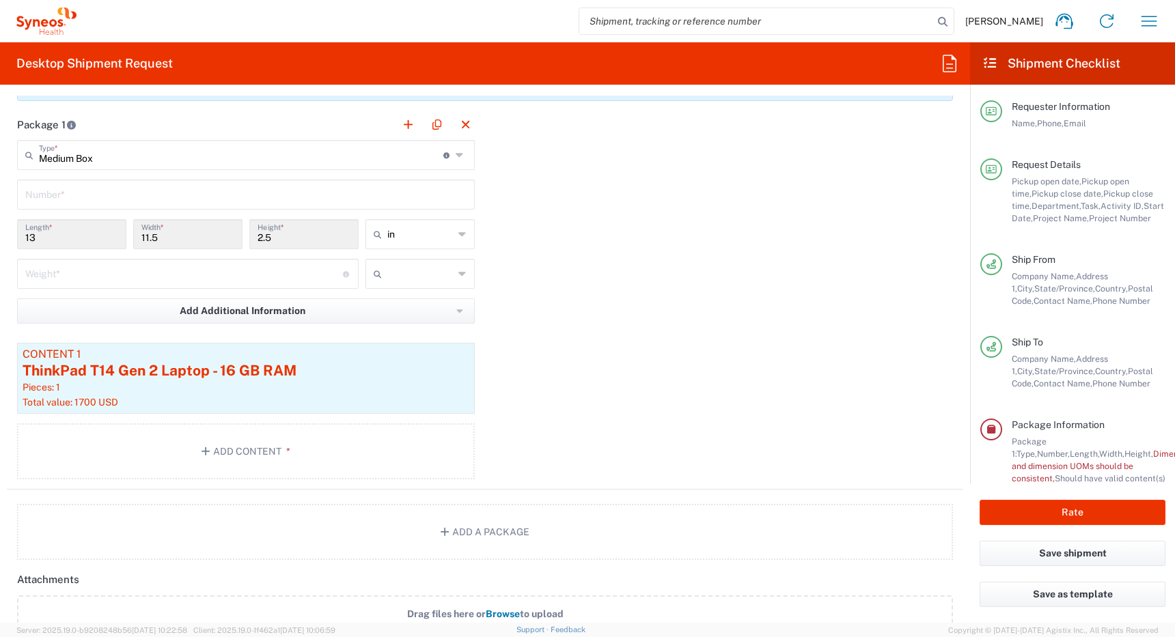
click at [151, 195] on input "text" at bounding box center [245, 194] width 441 height 24
type input "1"
click at [146, 275] on input "number" at bounding box center [184, 273] width 318 height 24
type input "7"
click at [400, 324] on span "lbs" at bounding box center [415, 326] width 105 height 21
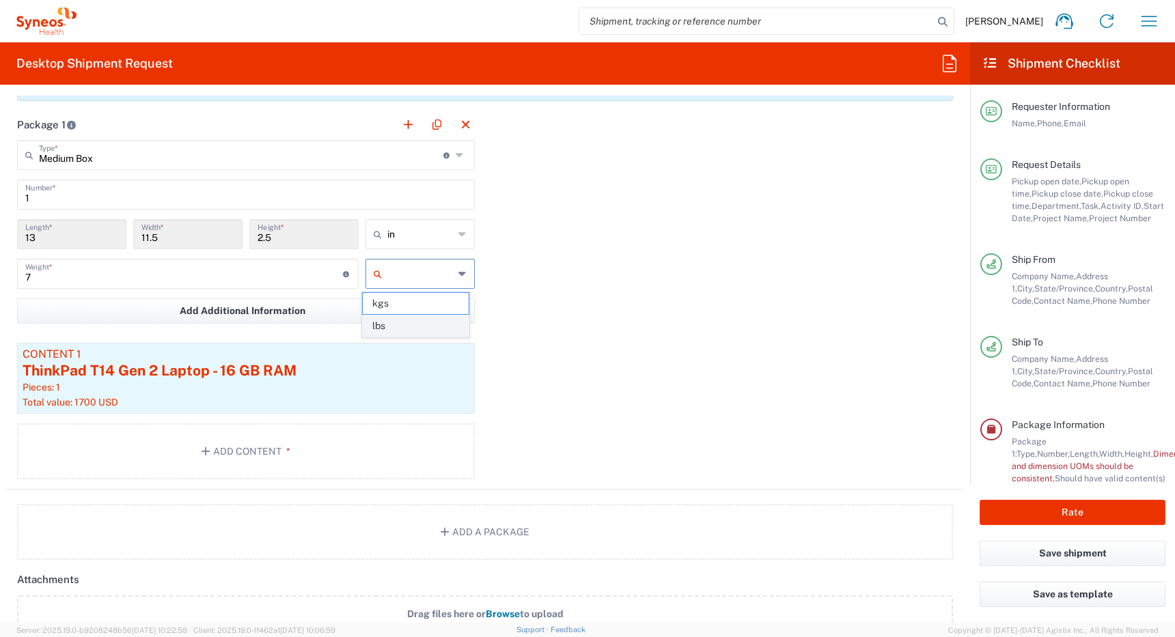
type input "lbs"
click at [1065, 509] on button "Rate" at bounding box center [1072, 512] width 186 height 25
type input "4510 DEPARTMENTAL EXPENSE"
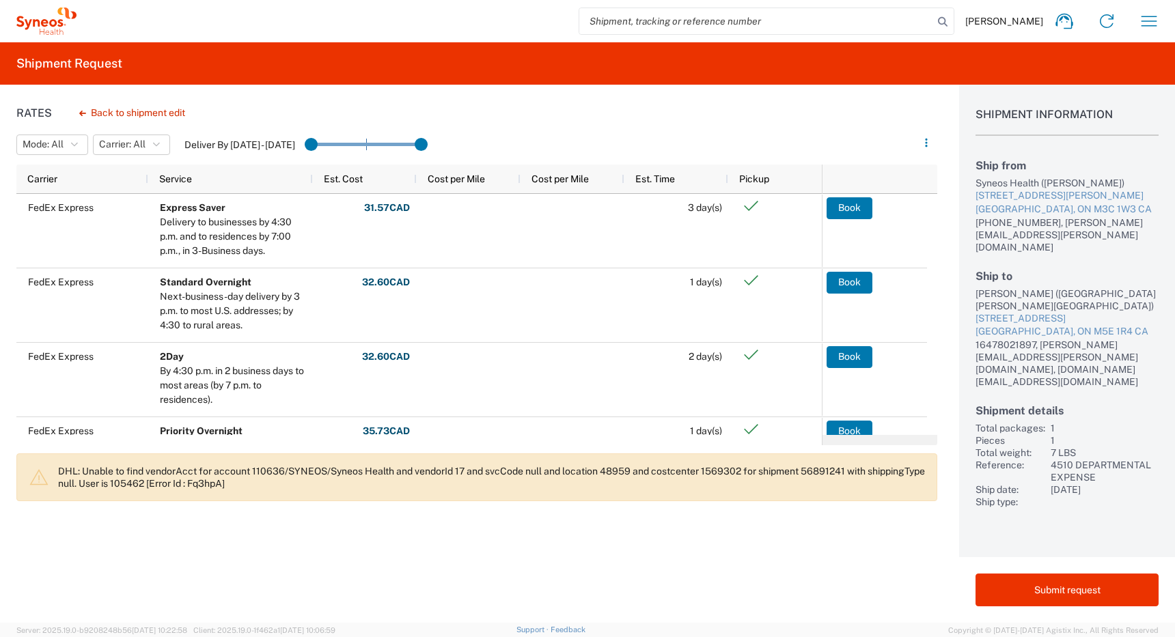
click at [991, 288] on div "[PERSON_NAME] ([GEOGRAPHIC_DATA][PERSON_NAME][GEOGRAPHIC_DATA])" at bounding box center [1066, 300] width 183 height 25
click at [1036, 288] on div "[PERSON_NAME] ([GEOGRAPHIC_DATA][PERSON_NAME][GEOGRAPHIC_DATA])" at bounding box center [1066, 300] width 183 height 25
copy div "[PERSON_NAME]"
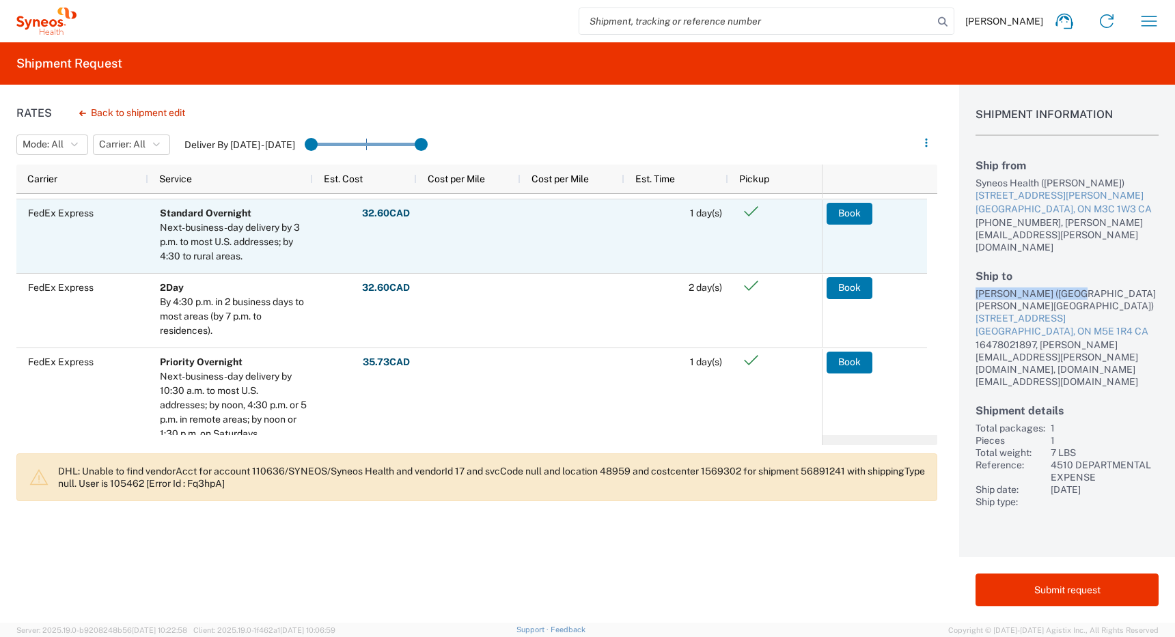
scroll to position [85, 0]
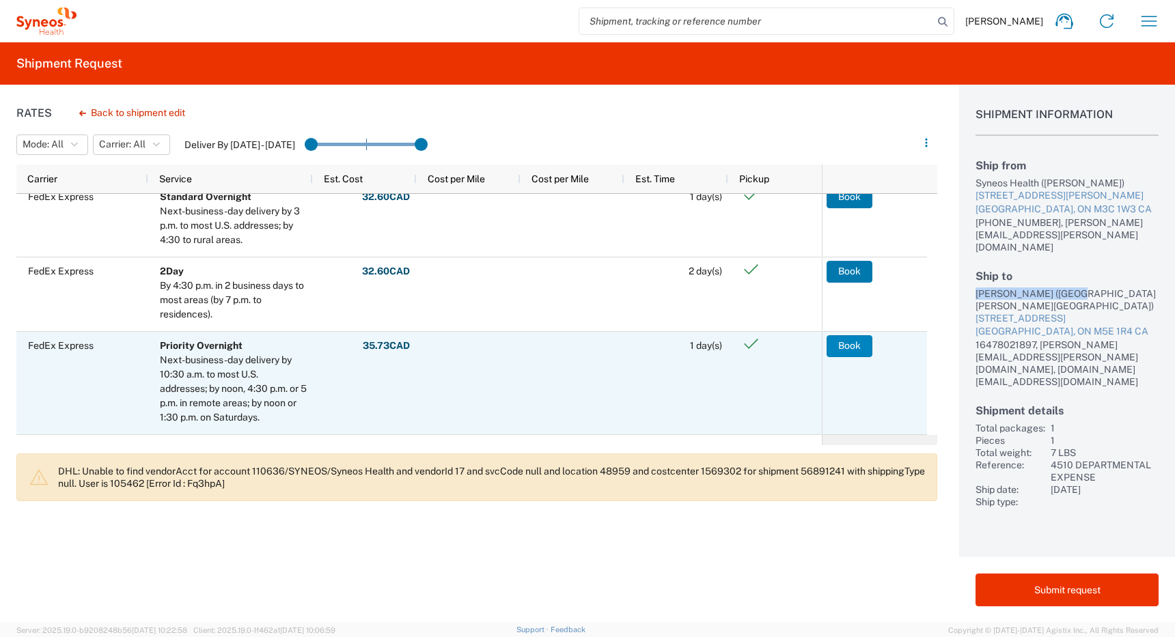
click at [843, 346] on button "Book" at bounding box center [849, 346] width 46 height 22
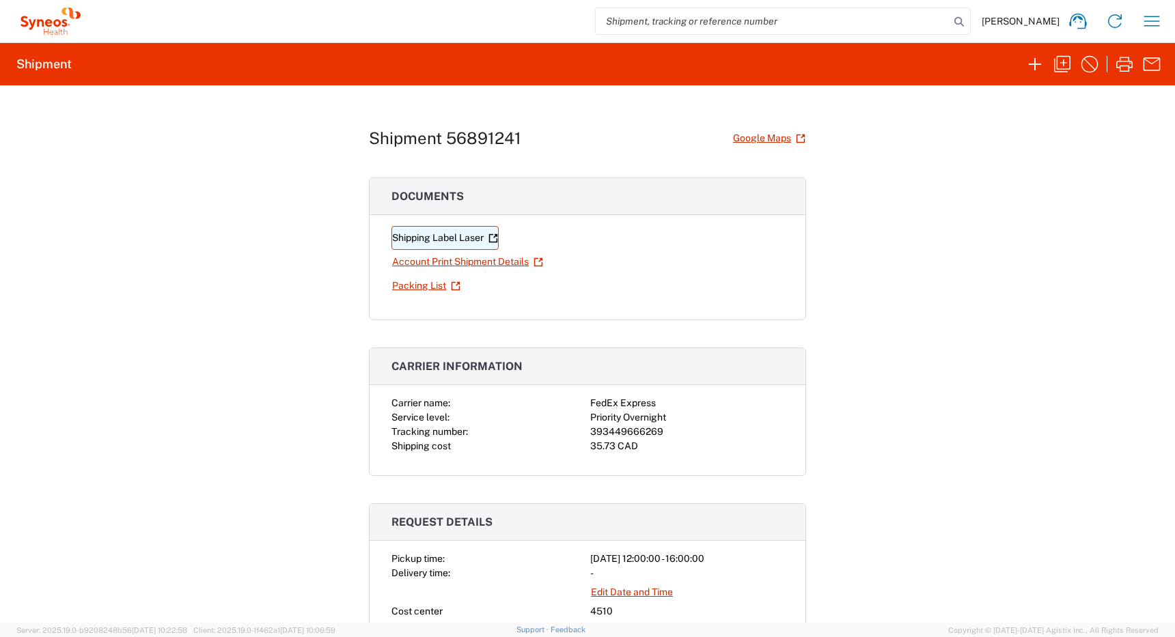
click at [416, 238] on link "Shipping Label Laser" at bounding box center [444, 238] width 107 height 24
